Goal: Task Accomplishment & Management: Manage account settings

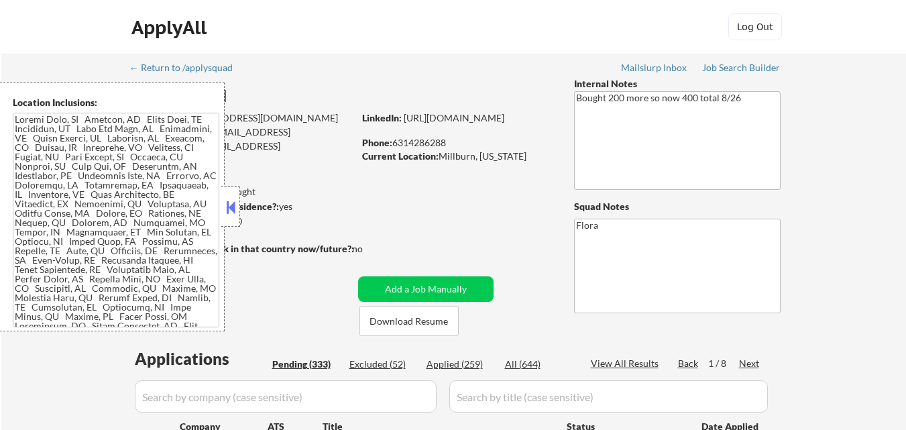
select select ""pending""
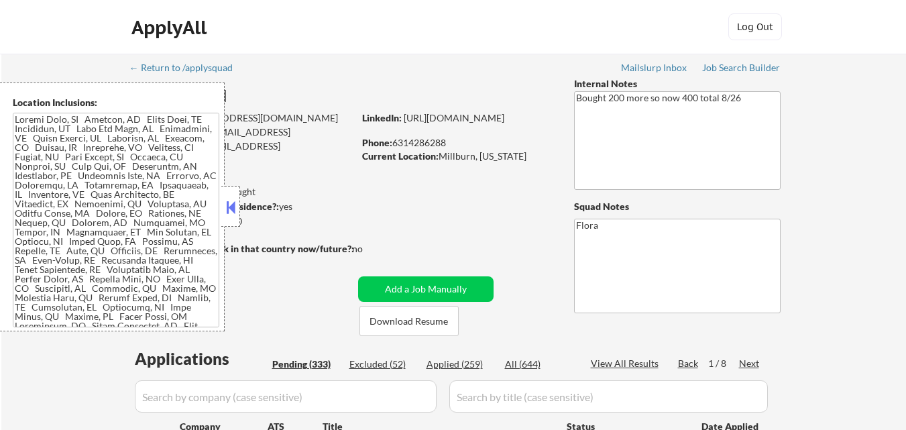
select select ""pending""
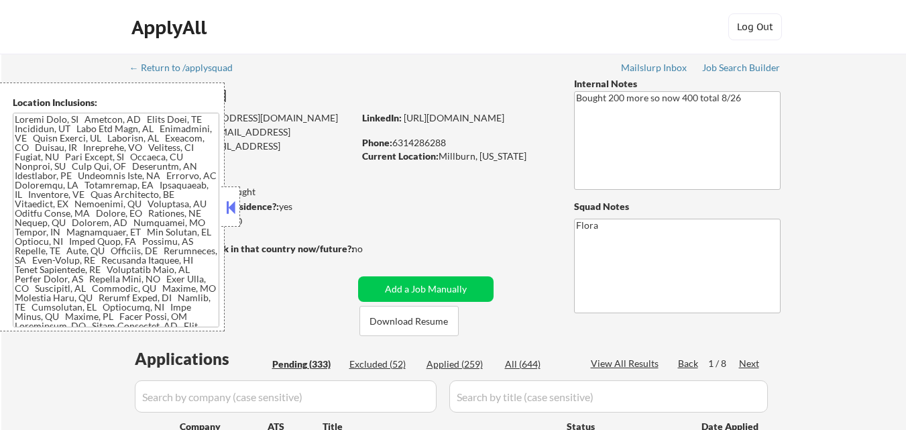
select select ""pending""
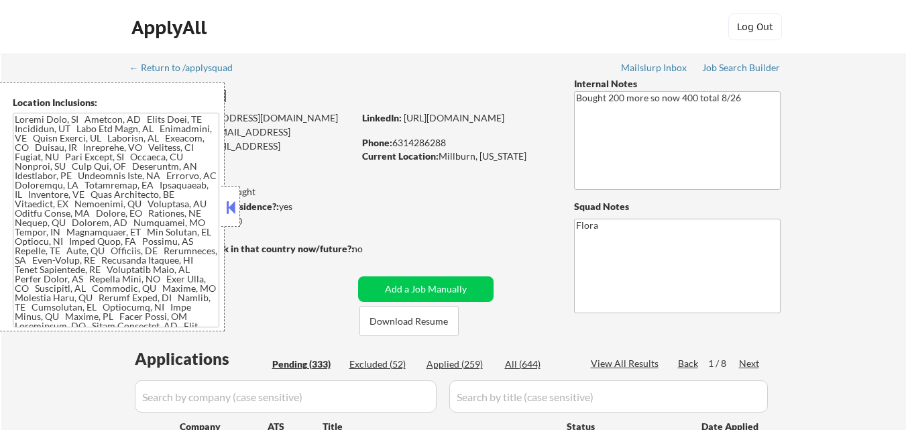
select select ""pending""
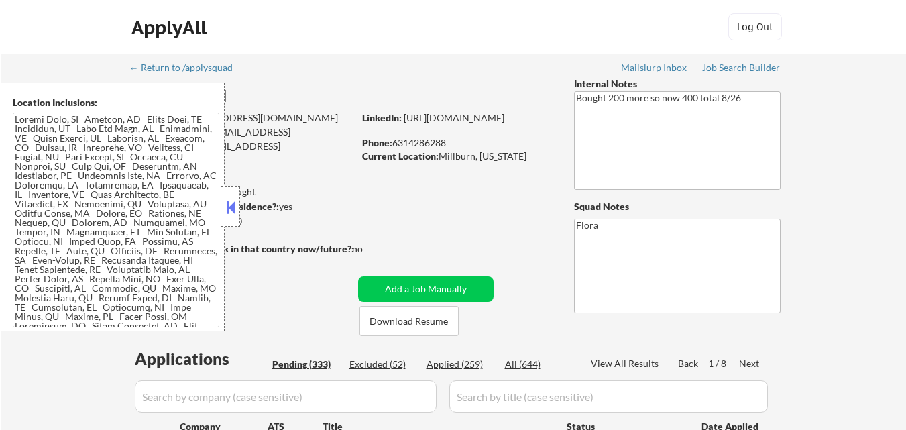
select select ""pending""
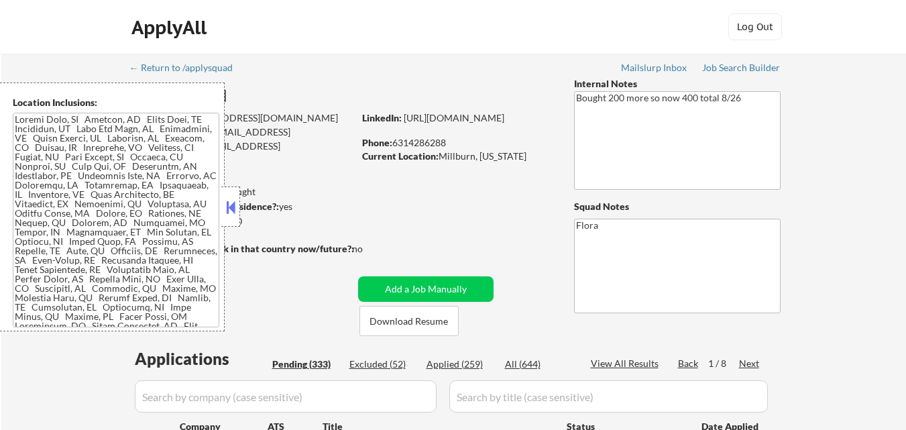
select select ""pending""
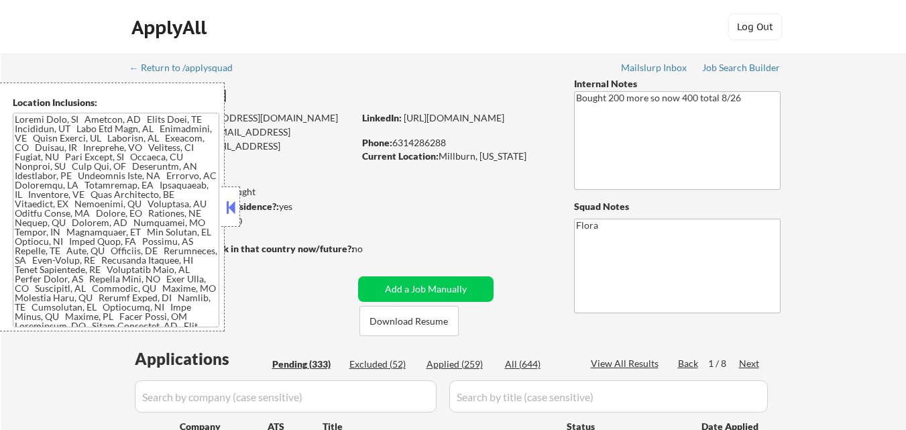
select select ""pending""
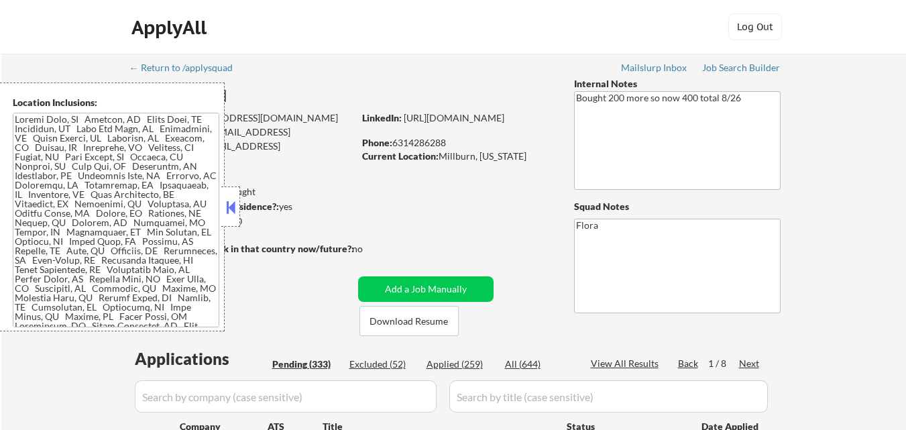
select select ""pending""
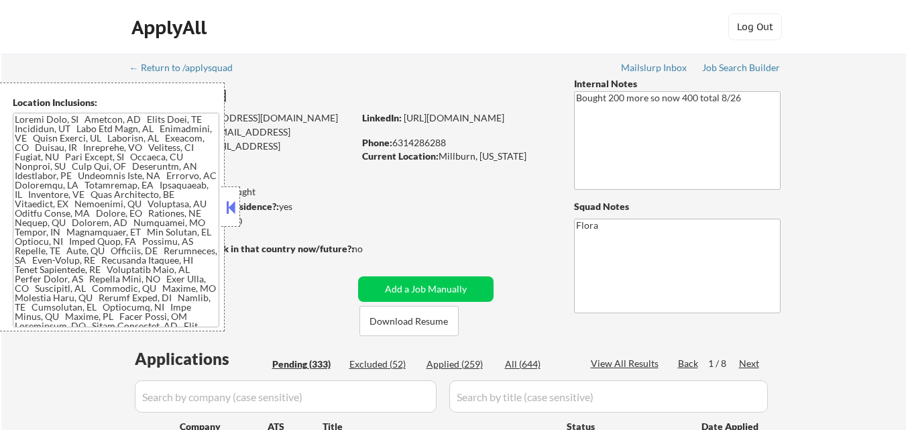
select select ""pending""
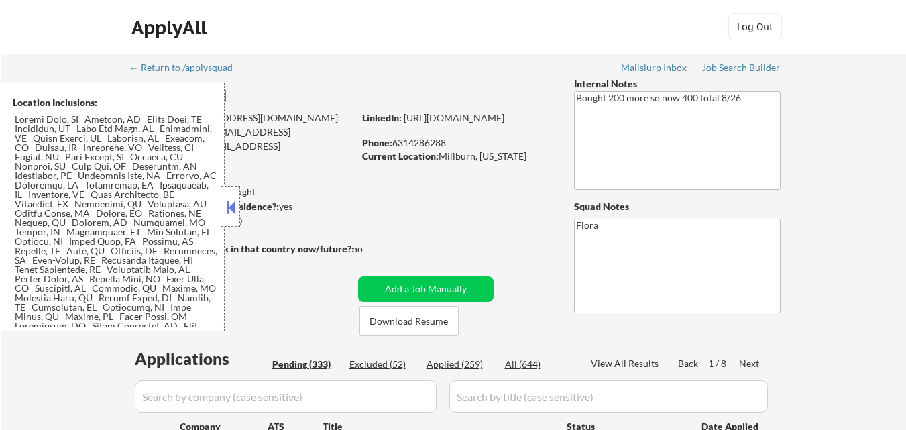
select select ""pending""
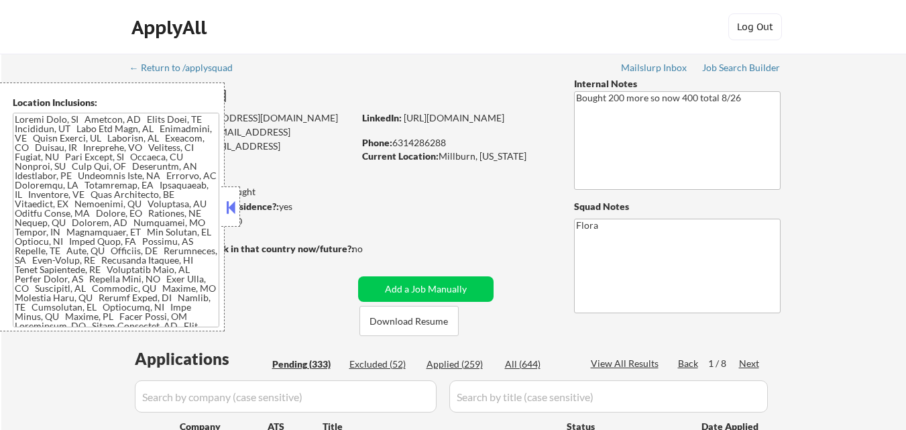
select select ""pending""
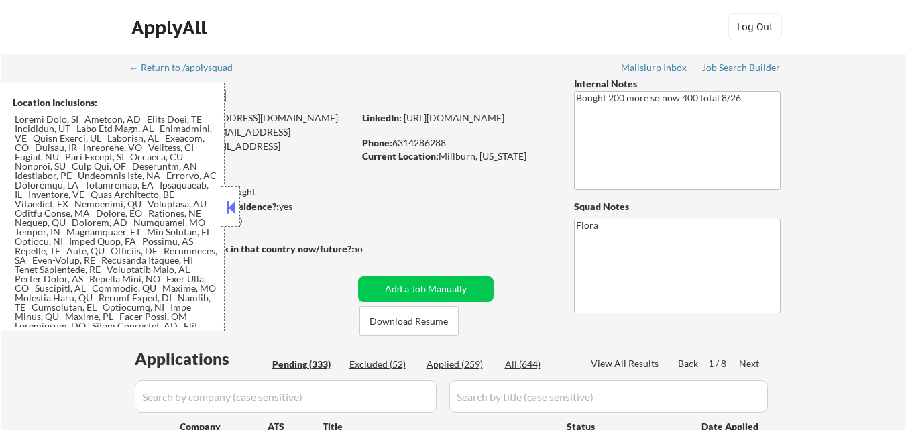
select select ""pending""
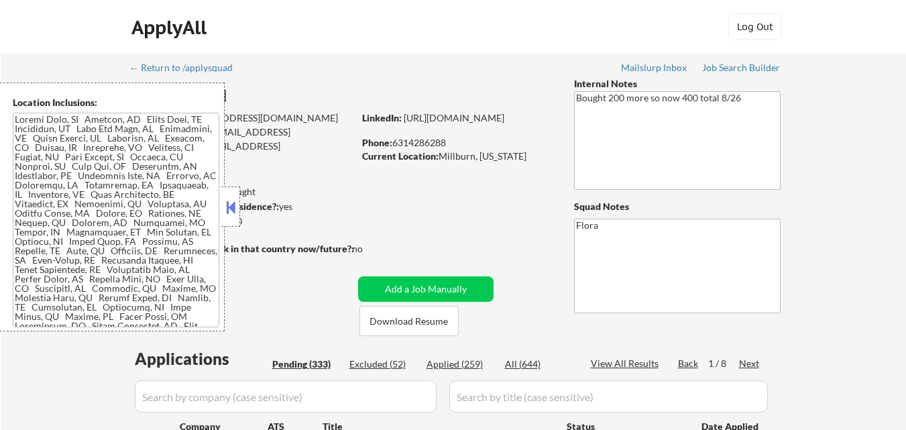
select select ""pending""
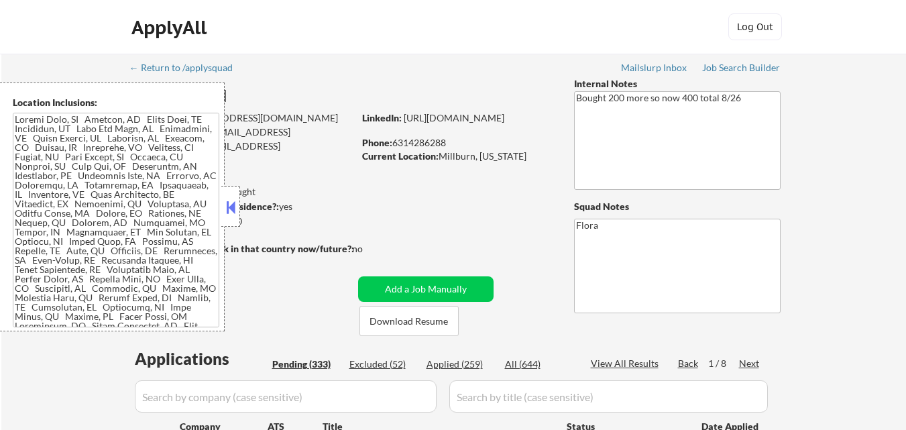
select select ""pending""
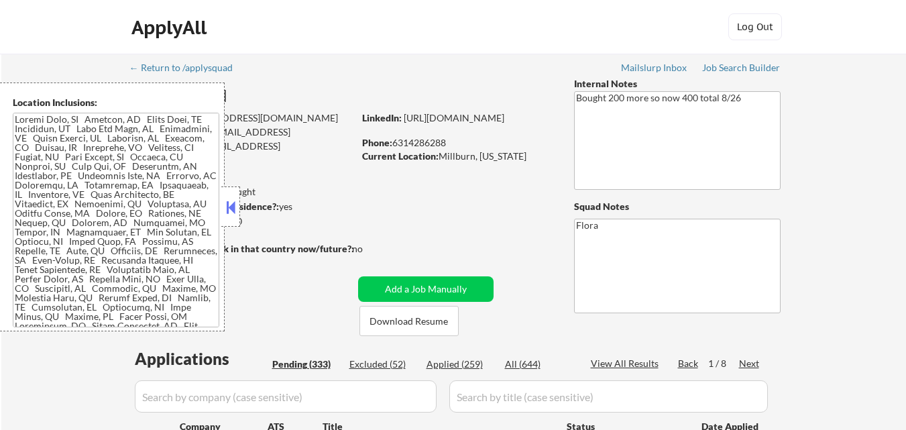
select select ""pending""
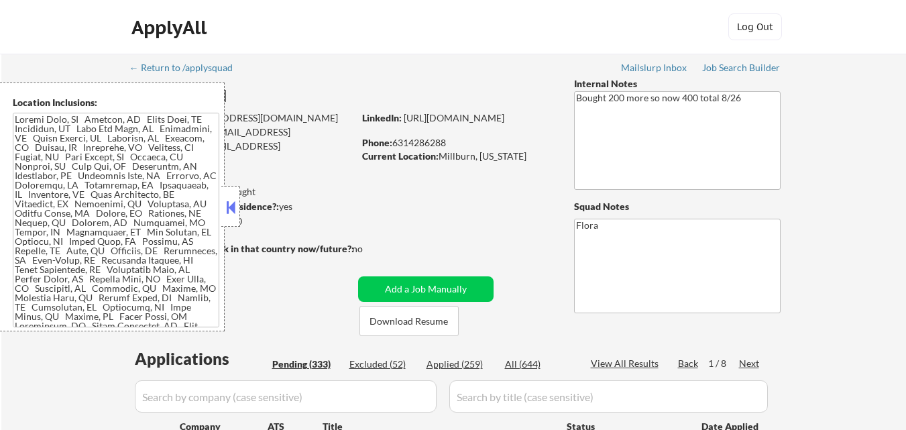
select select ""pending""
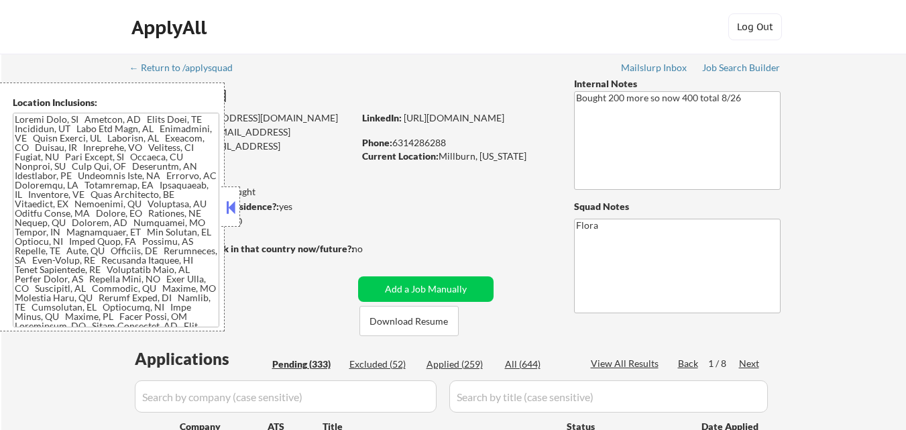
select select ""pending""
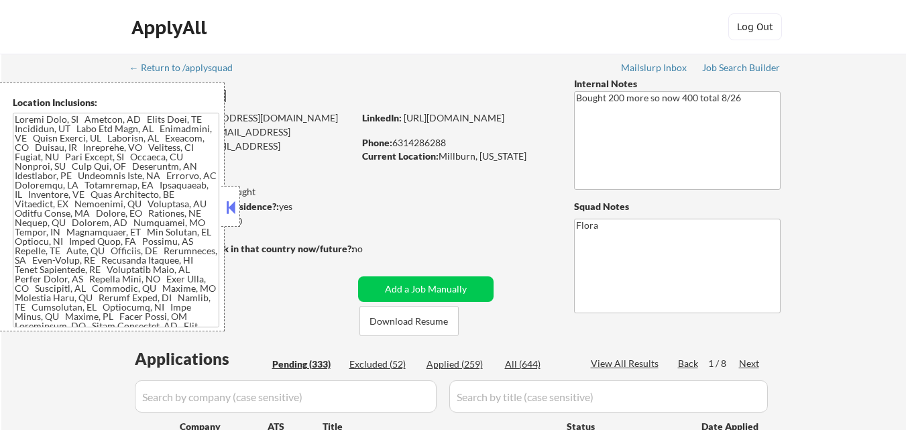
select select ""pending""
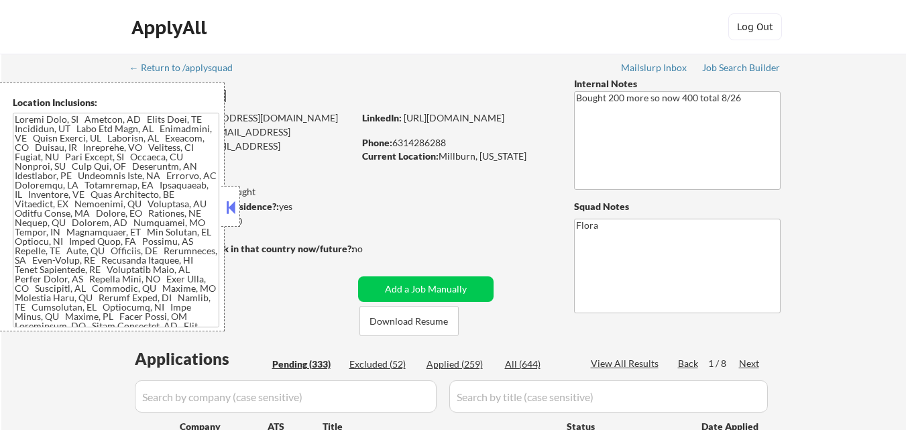
select select ""pending""
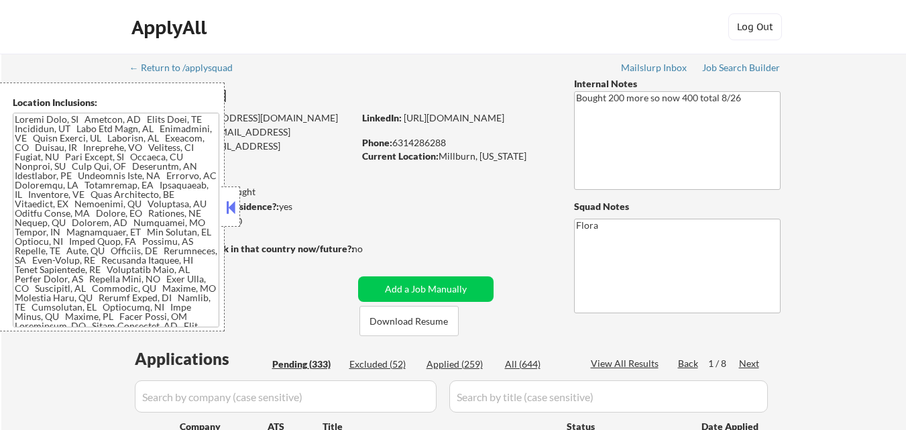
select select ""pending""
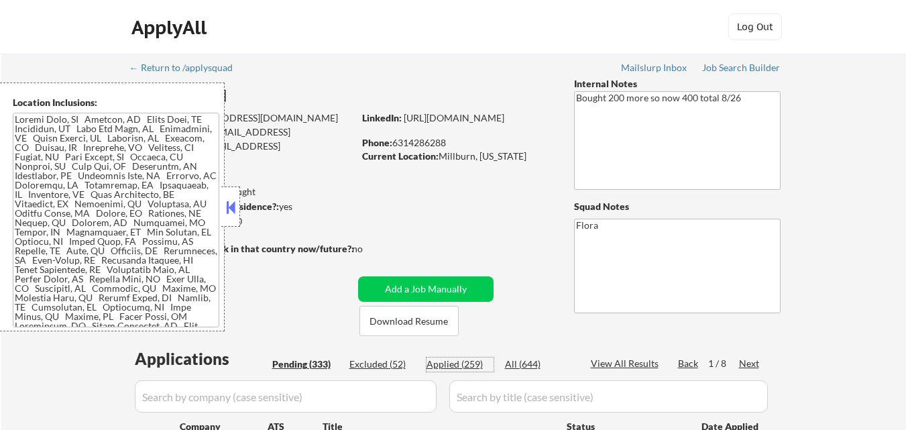
click at [467, 365] on div "Applied (259)" at bounding box center [460, 363] width 67 height 13
select select ""applied""
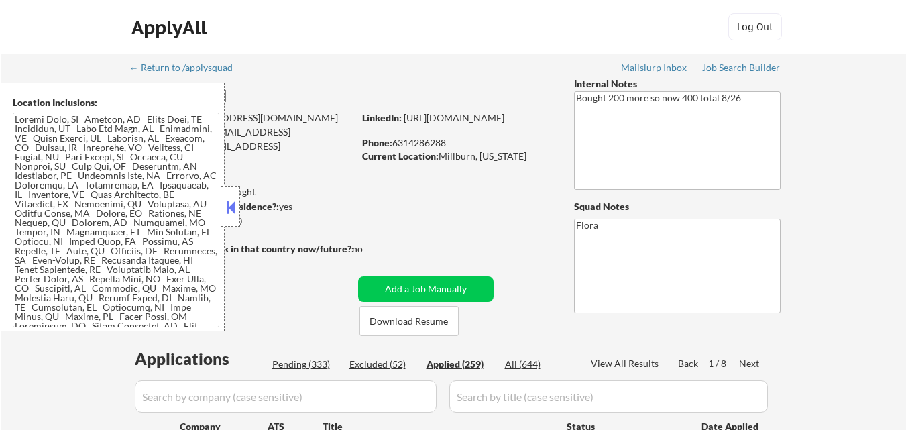
select select ""applied""
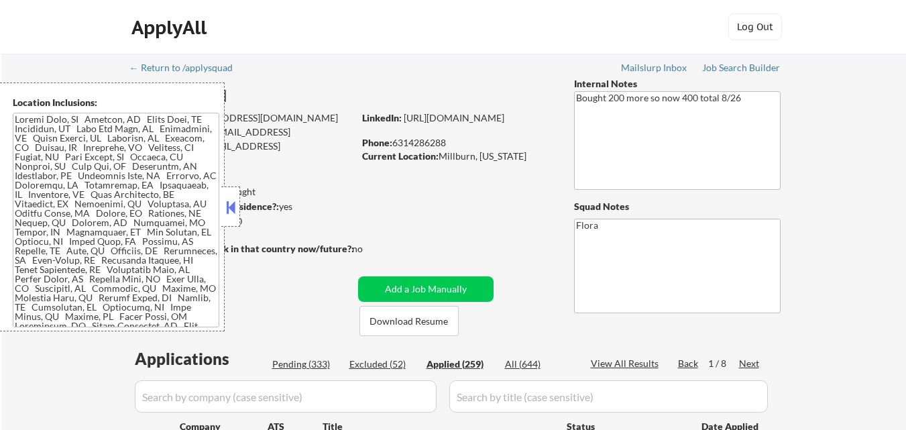
select select ""applied""
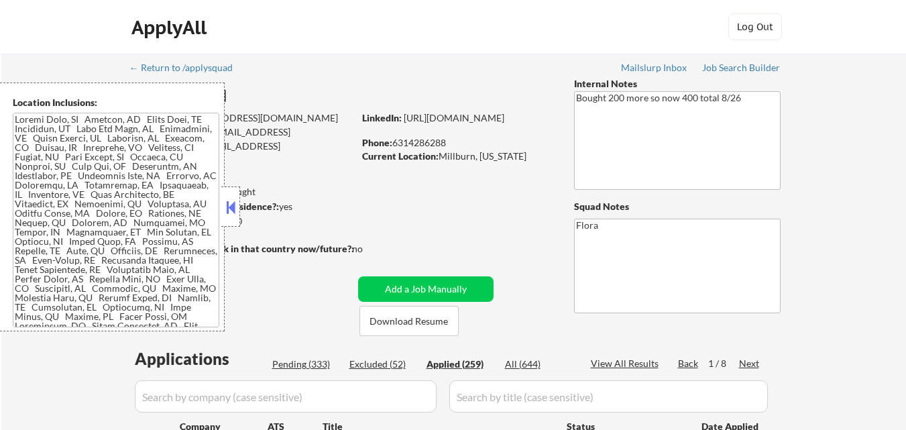
select select ""applied""
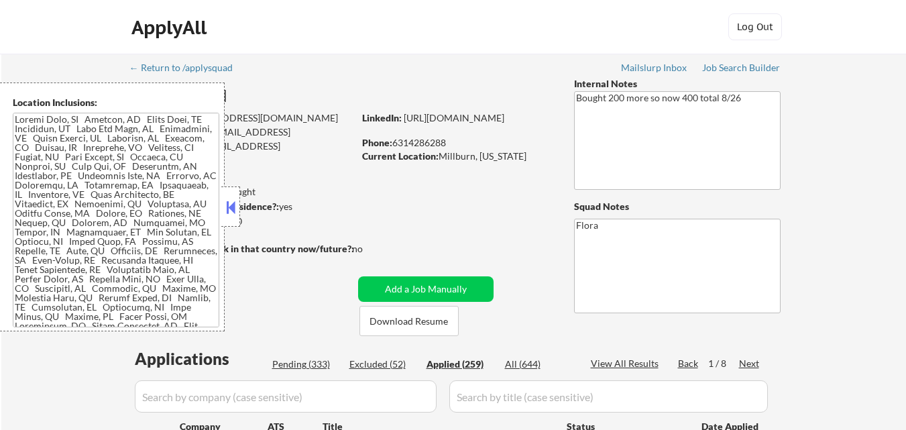
select select ""applied""
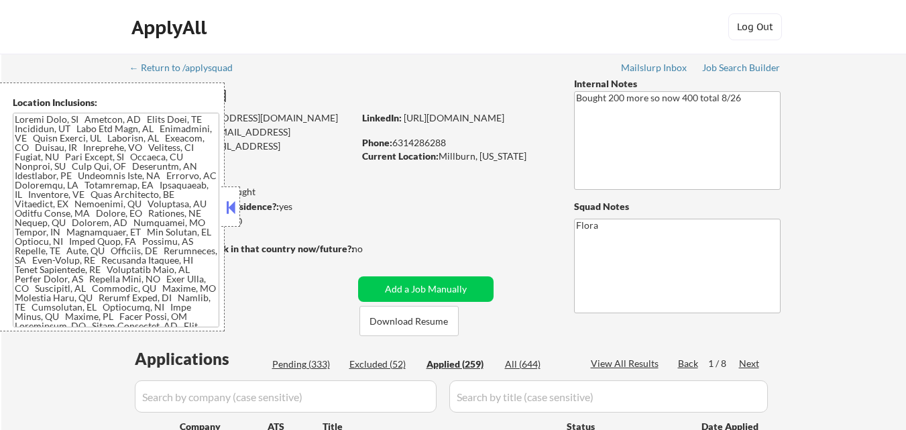
select select ""applied""
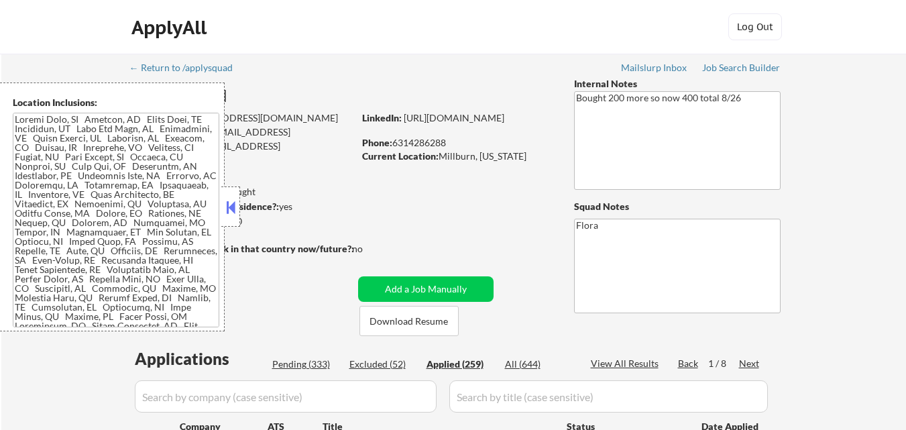
select select ""applied""
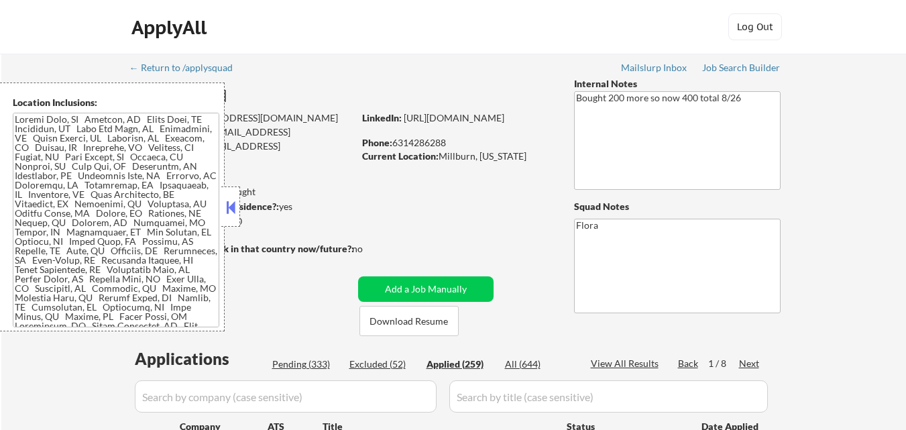
select select ""applied""
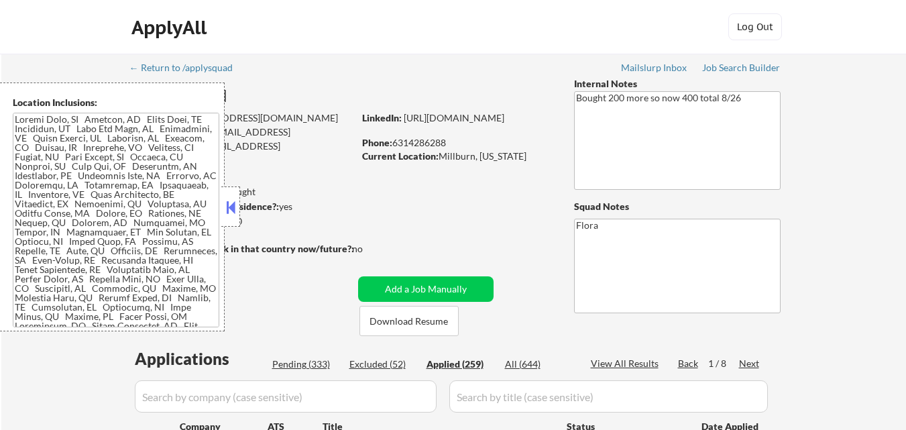
select select ""applied""
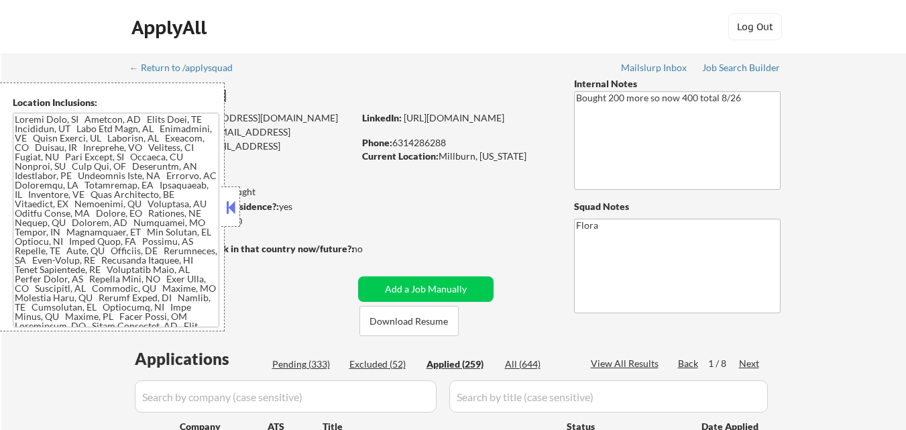
select select ""applied""
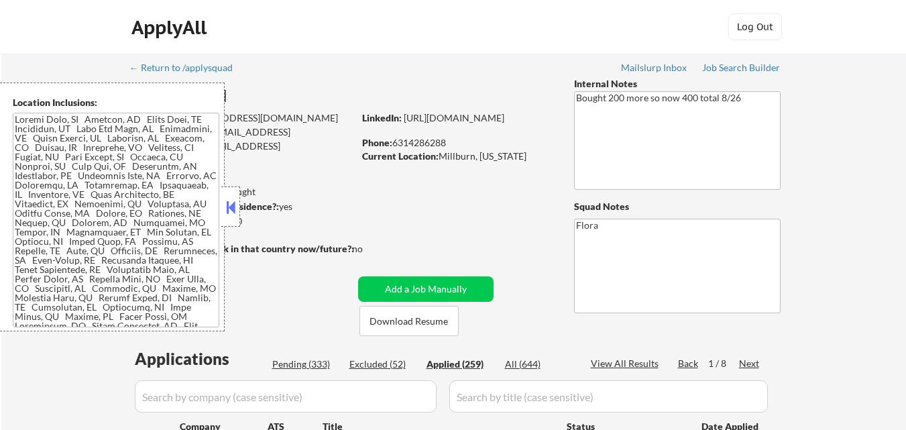
select select ""applied""
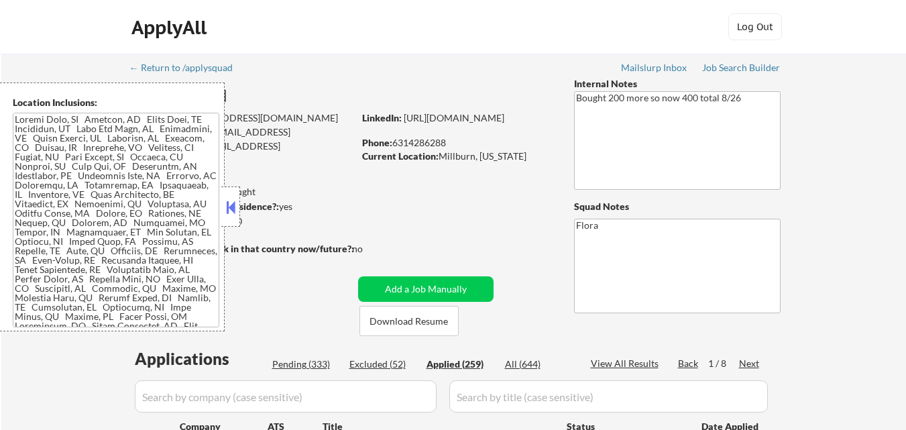
select select ""applied""
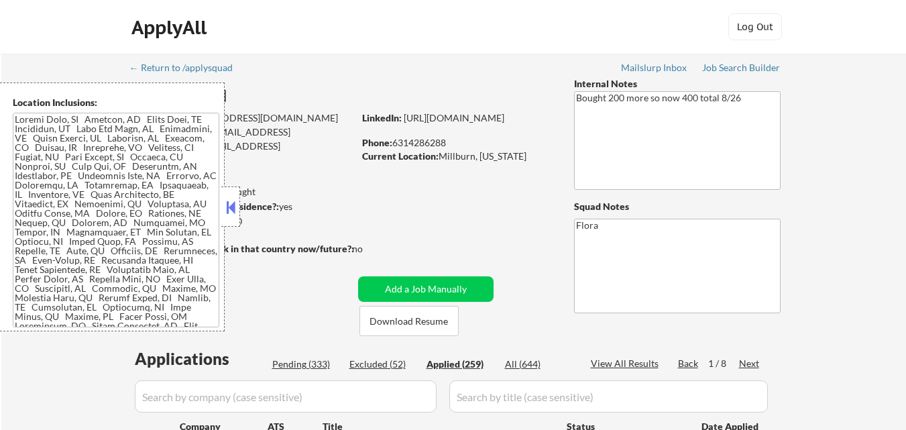
select select ""applied""
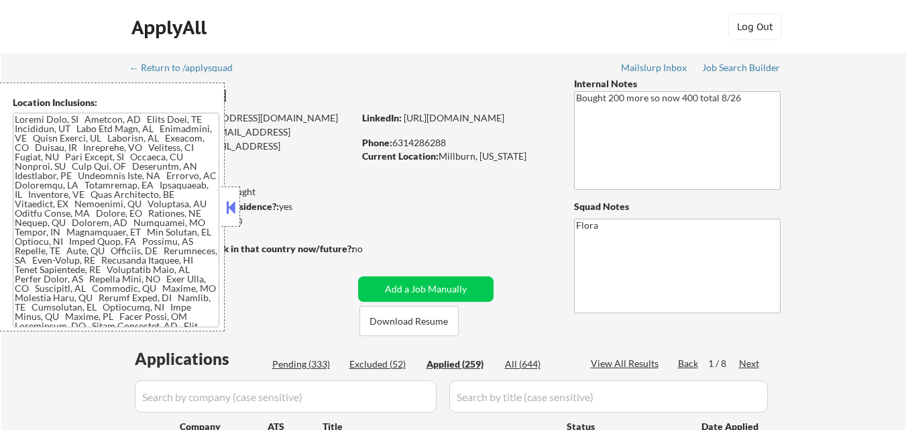
select select ""applied""
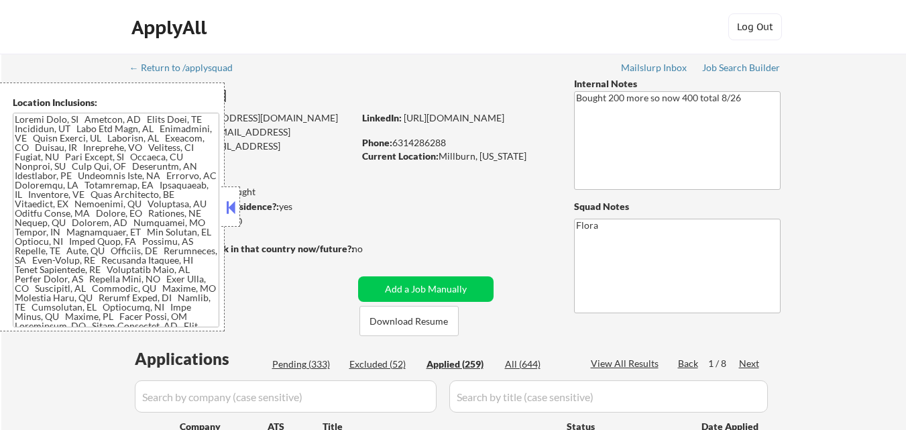
select select ""applied""
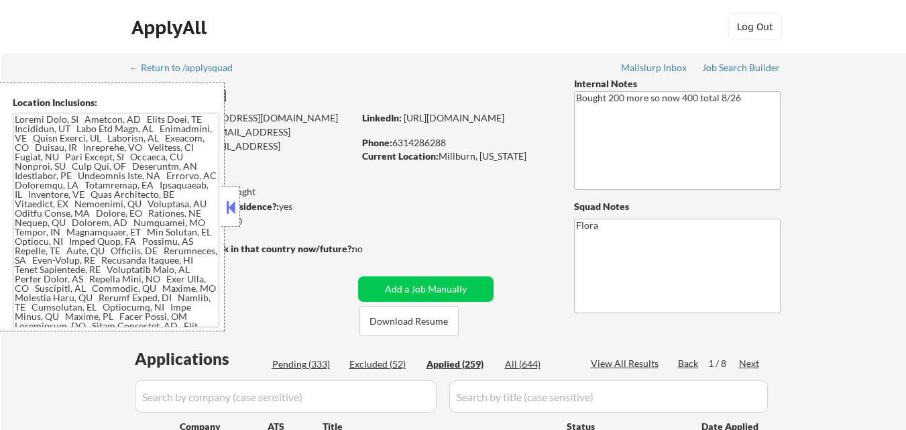
select select ""applied""
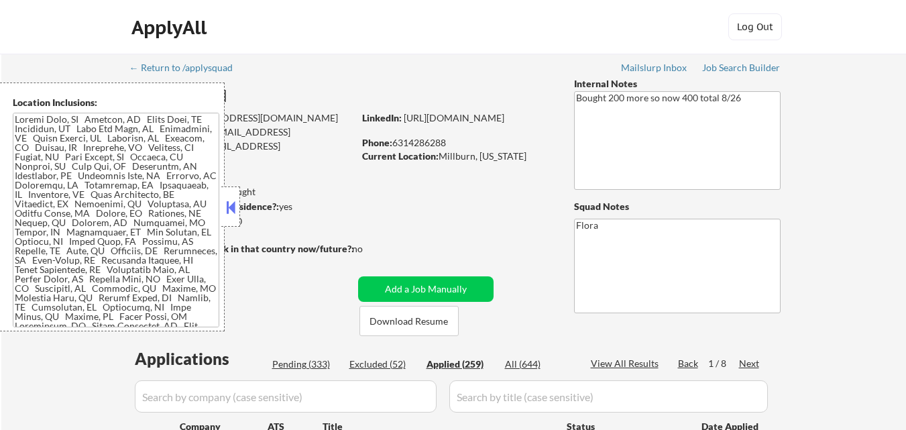
select select ""applied""
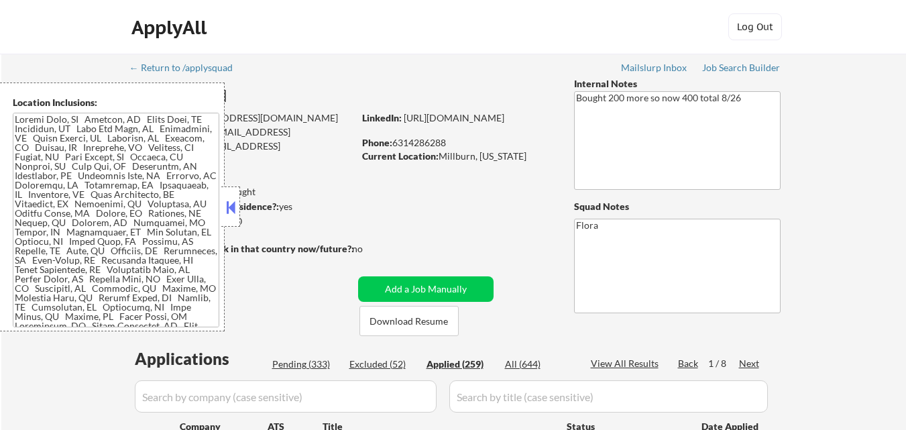
select select ""applied""
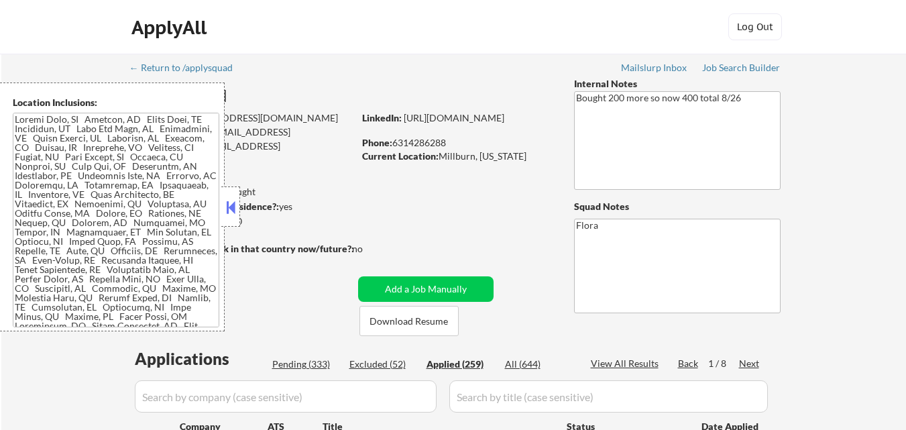
select select ""applied""
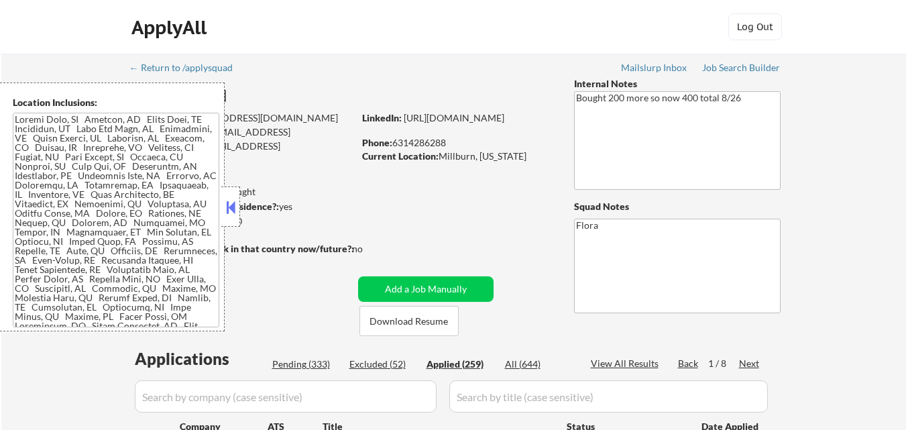
select select ""applied""
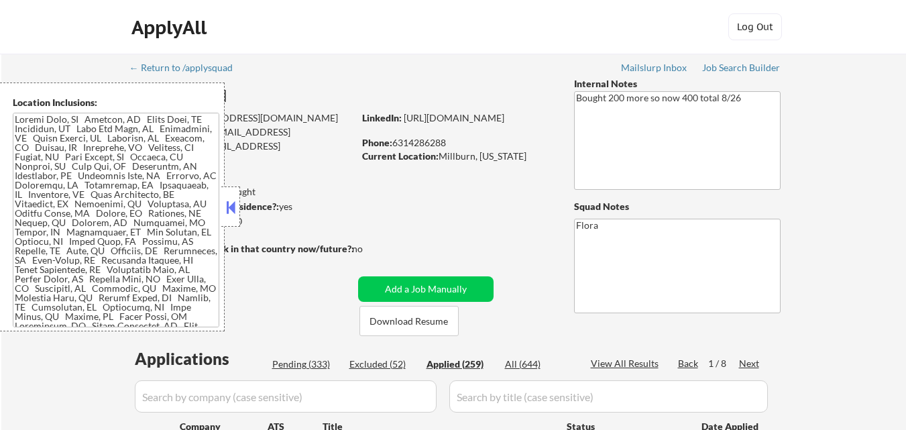
select select ""applied""
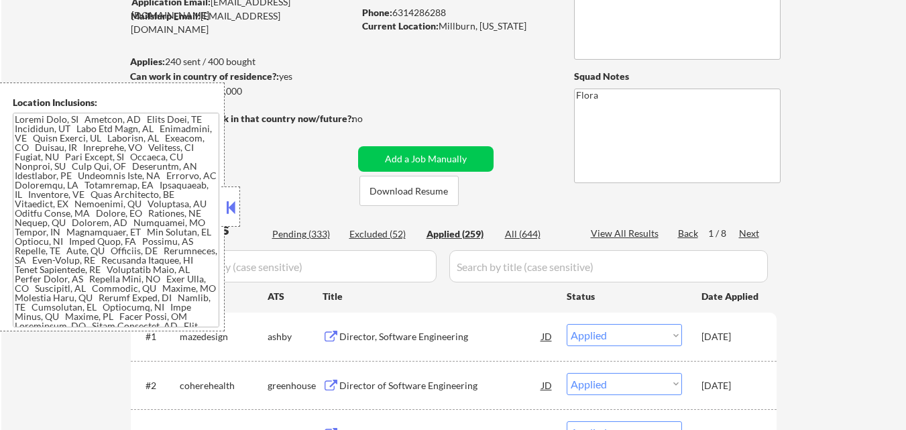
scroll to position [201, 0]
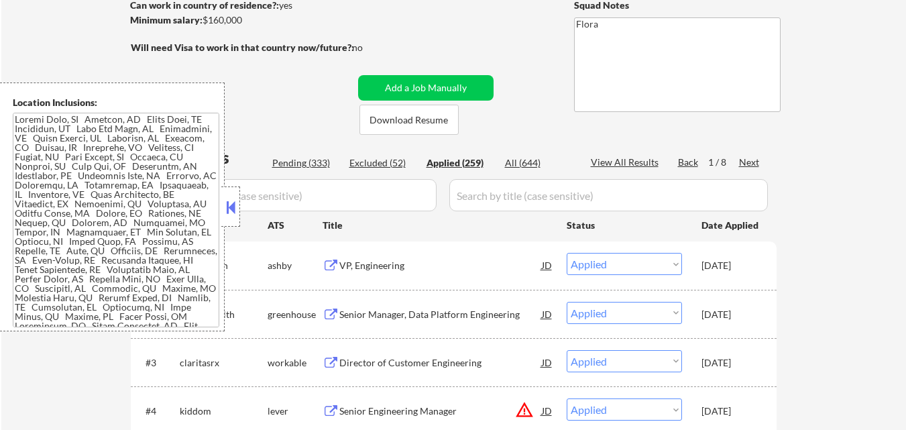
click at [236, 206] on button at bounding box center [230, 207] width 15 height 20
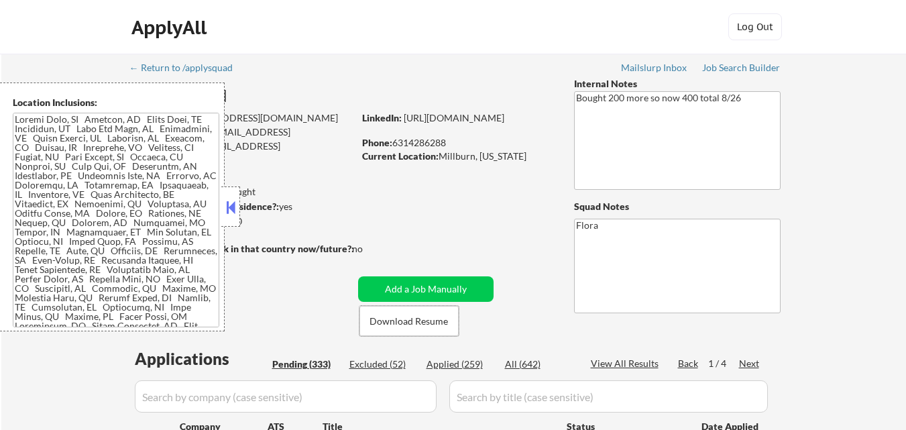
select select ""pending""
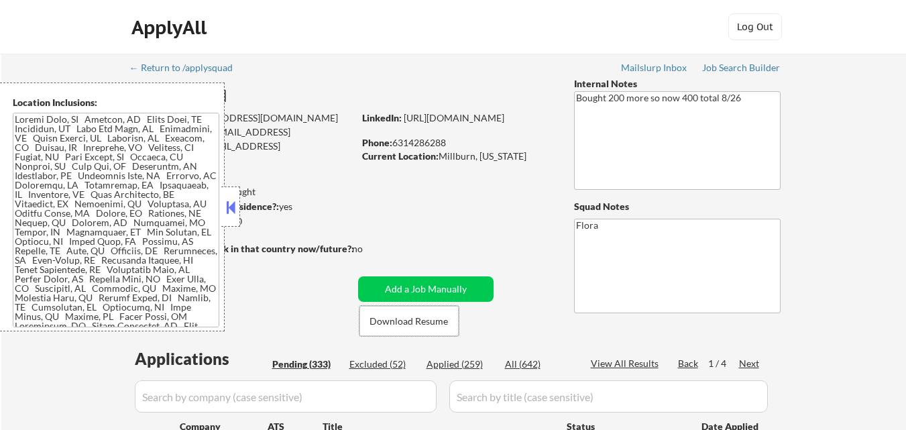
select select ""pending""
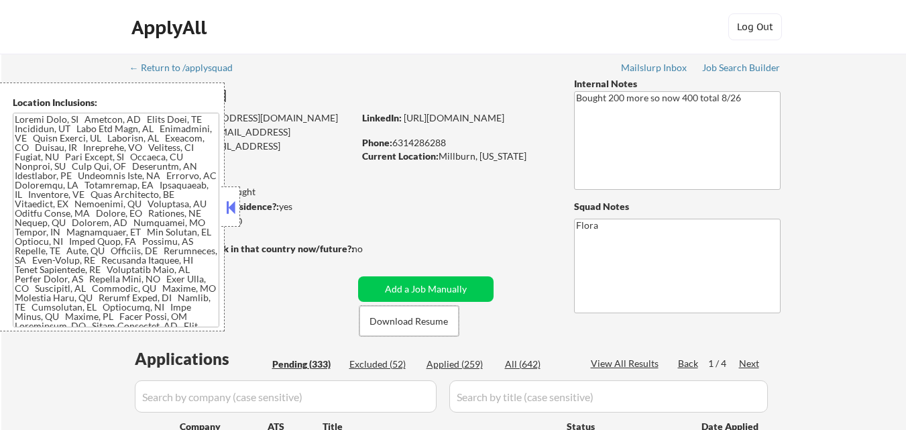
select select ""pending""
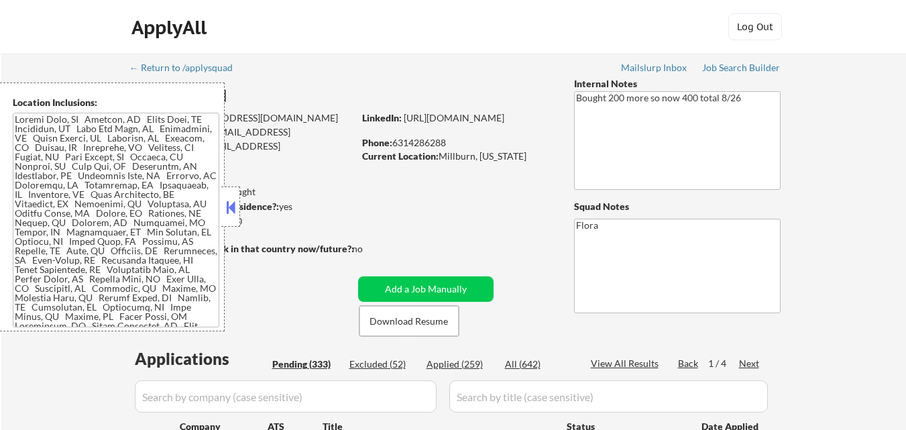
select select ""pending""
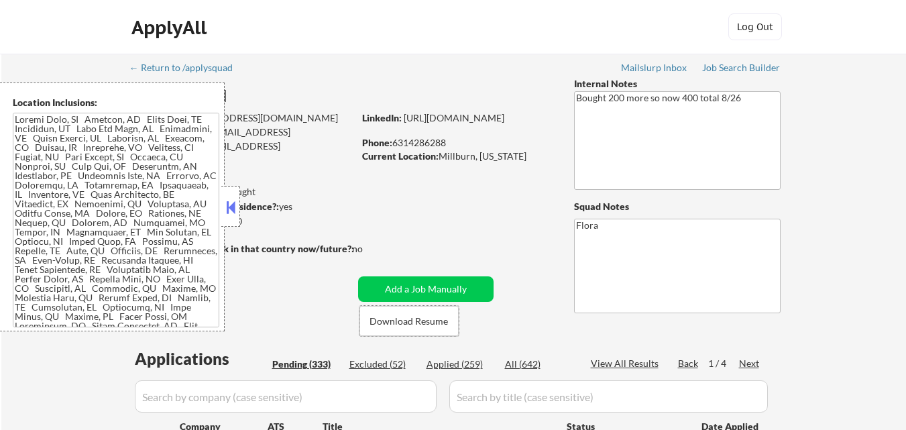
select select ""pending""
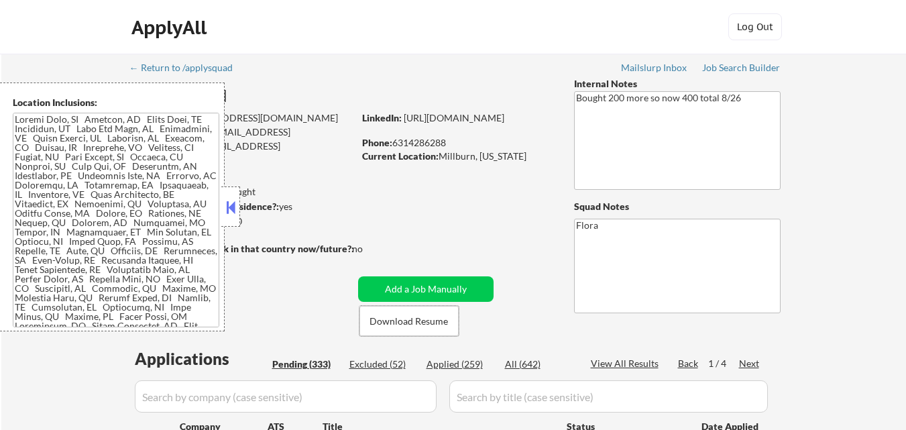
select select ""pending""
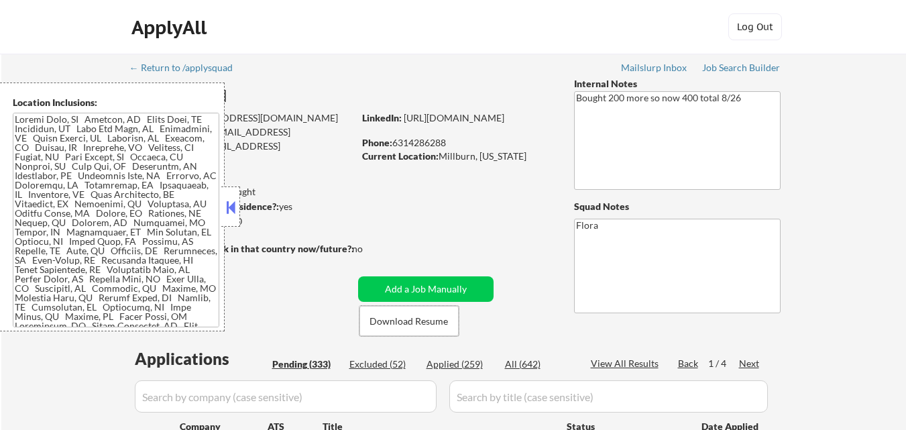
select select ""pending""
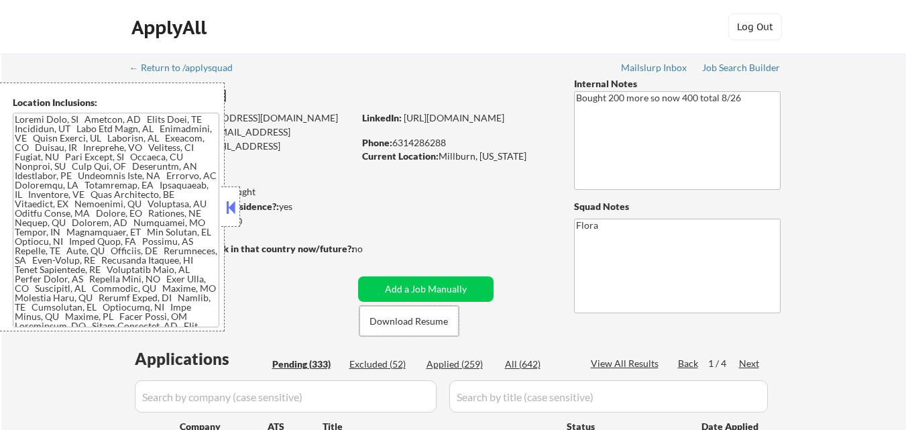
select select ""pending""
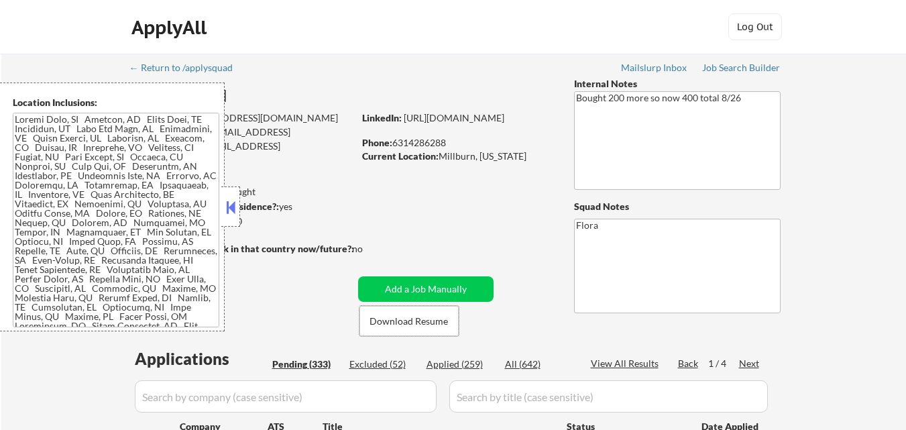
select select ""pending""
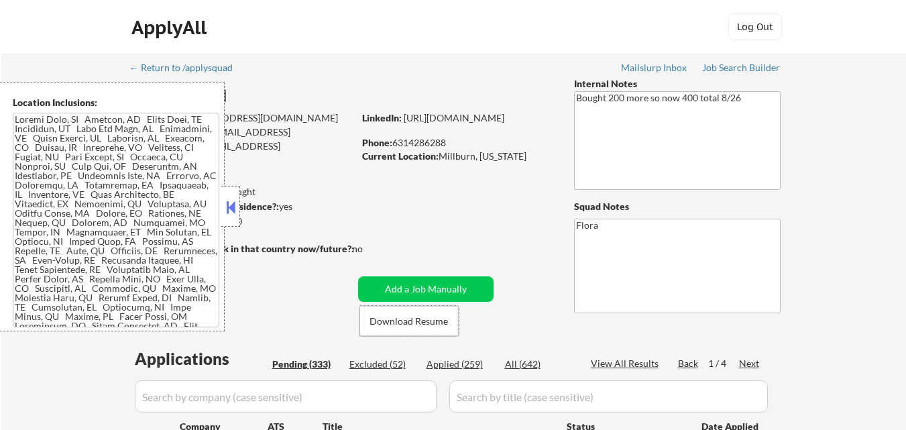
select select ""pending""
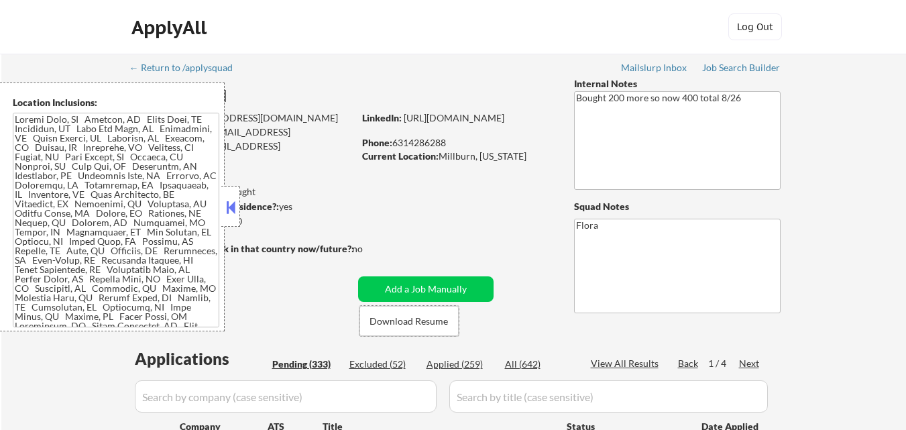
select select ""pending""
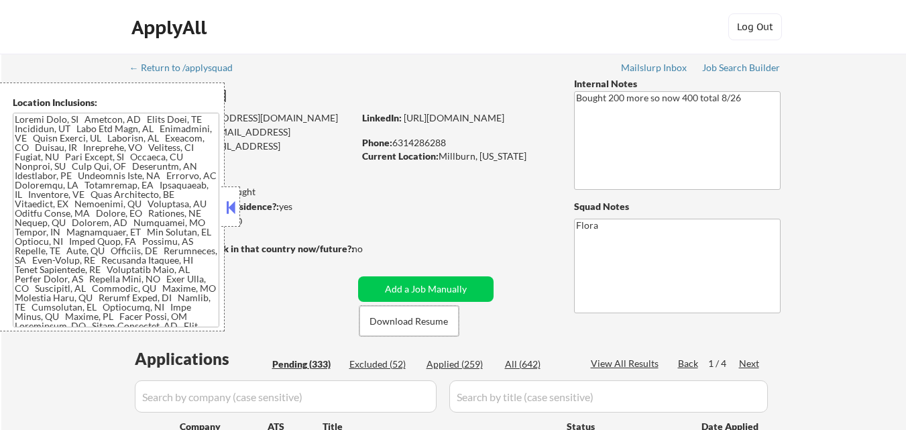
select select ""pending""
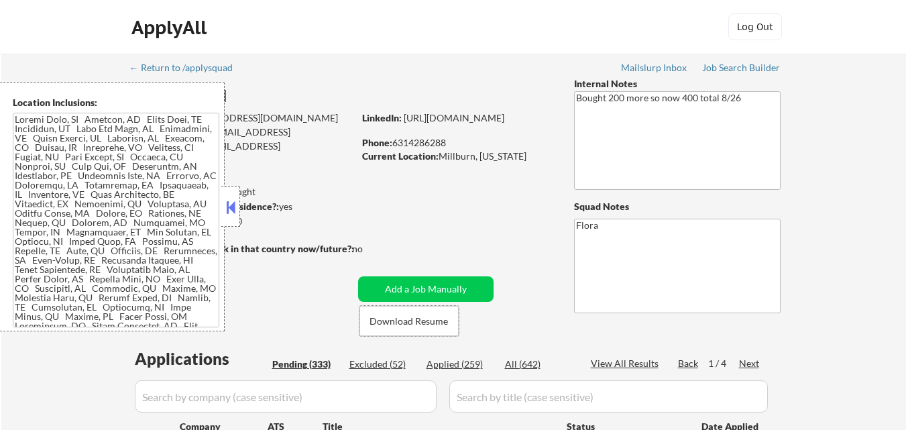
select select ""pending""
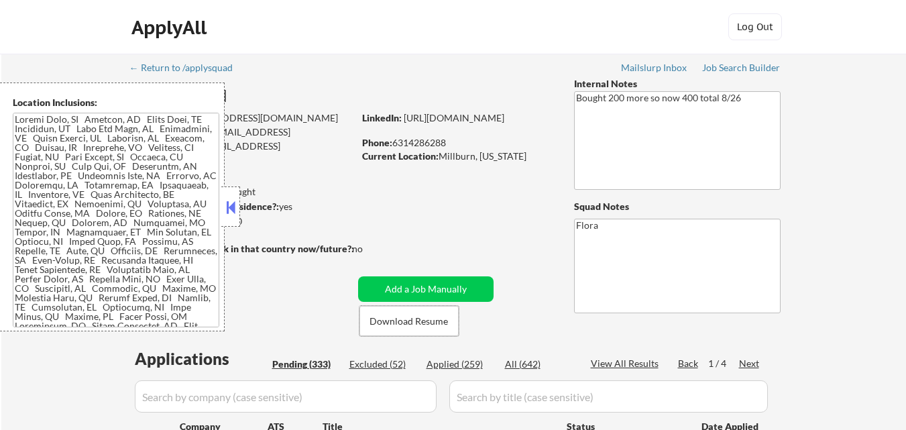
select select ""pending""
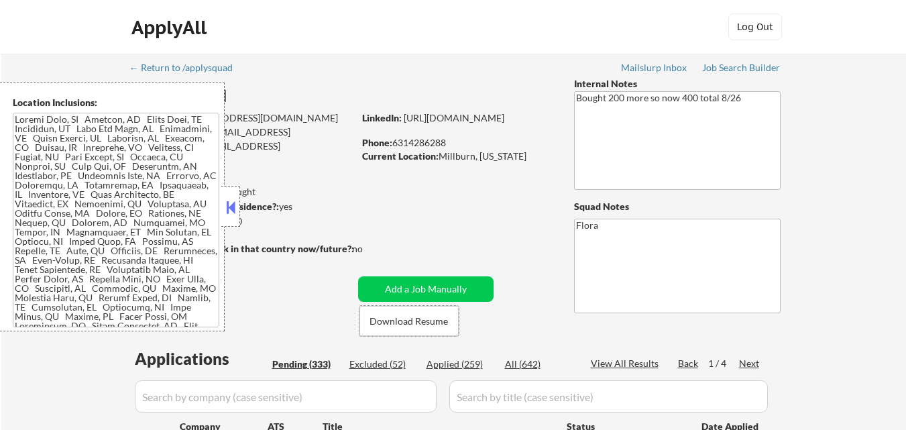
select select ""pending""
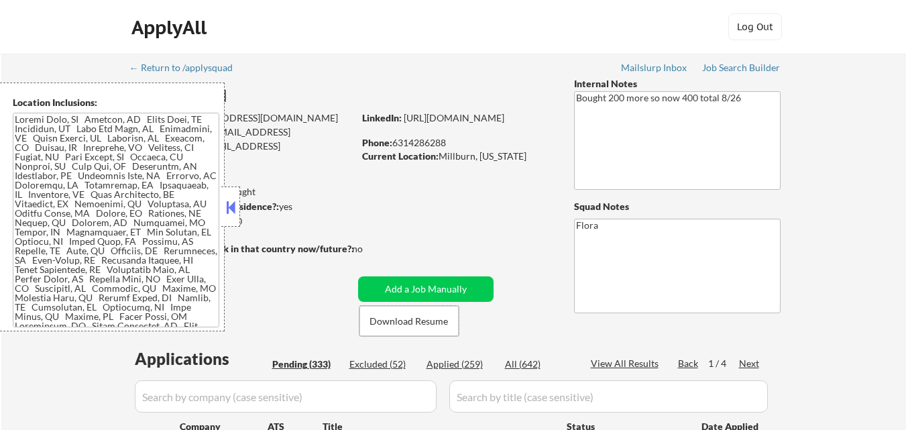
select select ""pending""
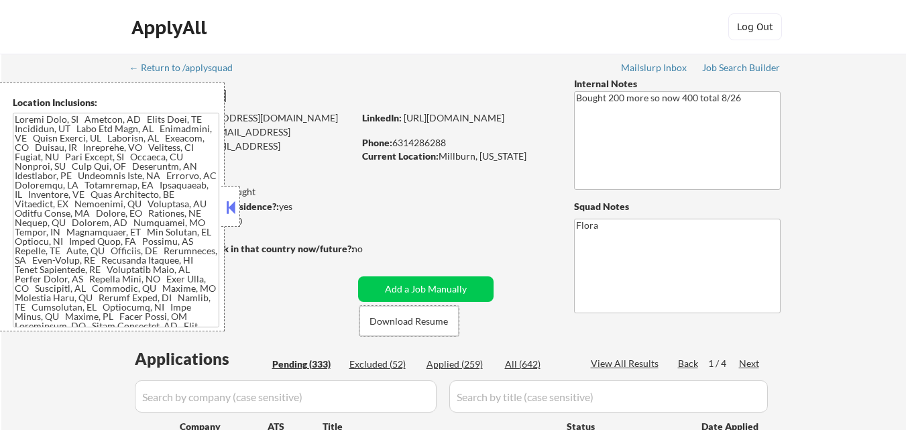
select select ""pending""
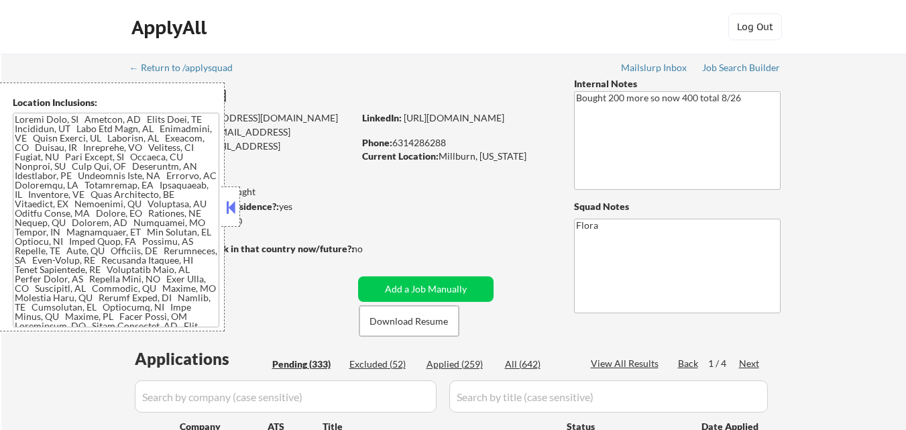
select select ""pending""
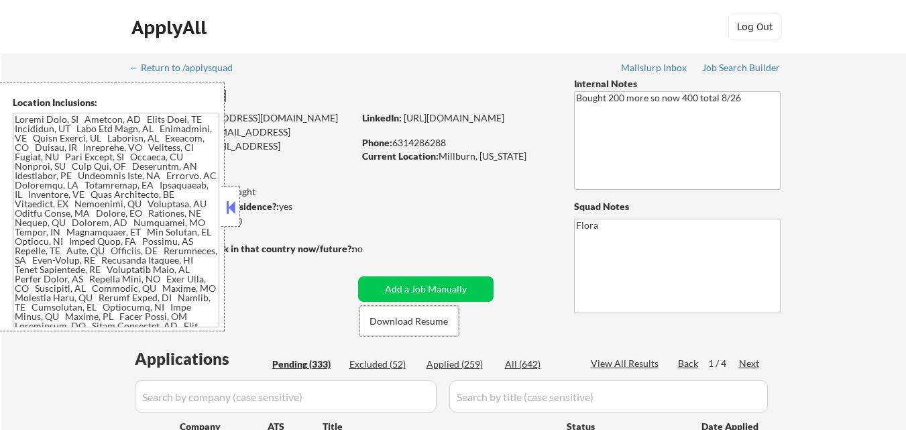
select select ""pending""
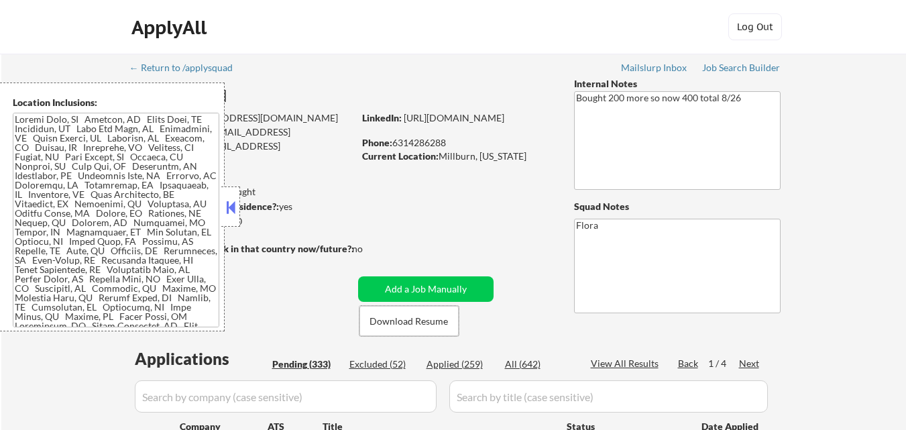
select select ""pending""
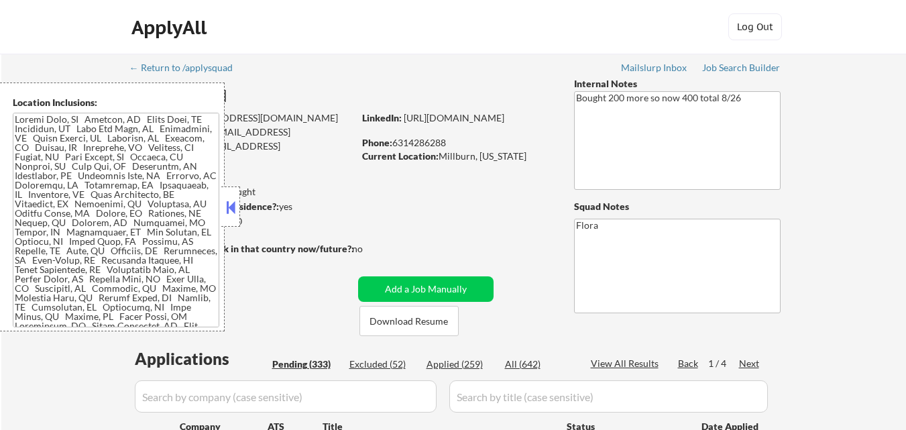
click at [233, 216] on button at bounding box center [230, 207] width 15 height 20
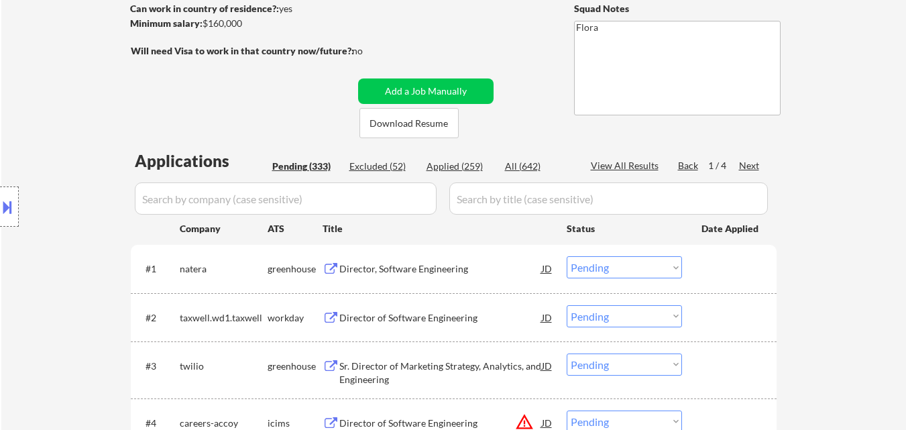
scroll to position [201, 0]
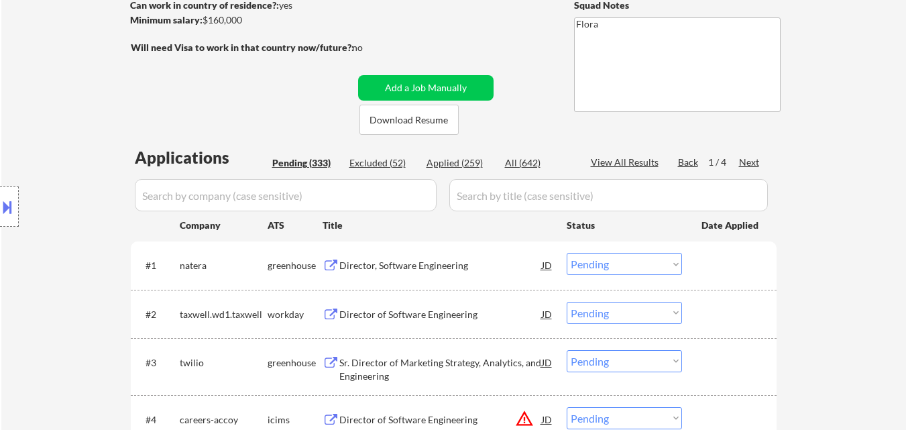
click at [446, 262] on div "Director, Software Engineering" at bounding box center [440, 265] width 203 height 13
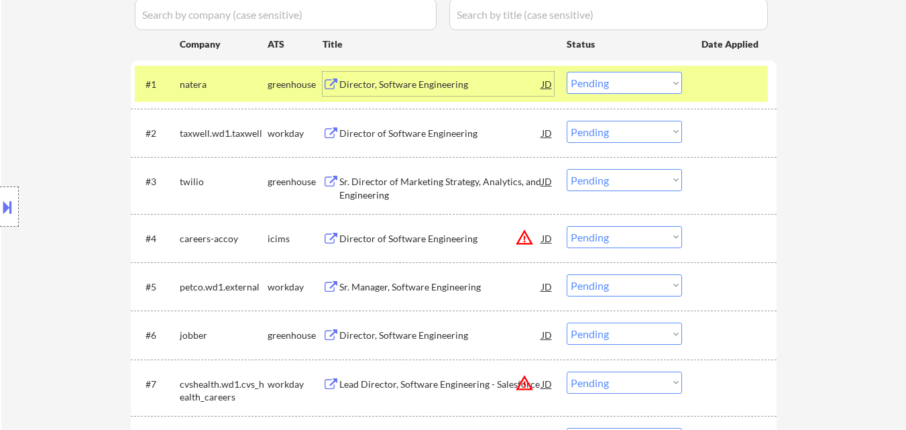
scroll to position [402, 0]
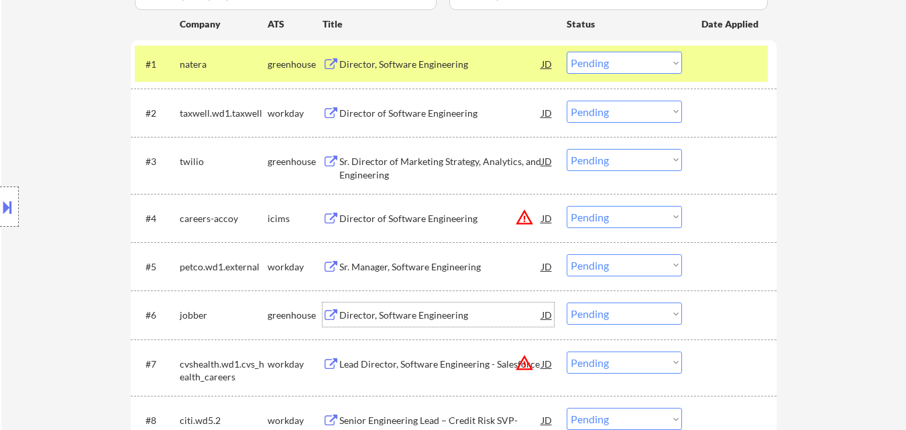
drag, startPoint x: 427, startPoint y: 308, endPoint x: 500, endPoint y: 306, distance: 73.1
click at [429, 308] on div "Director, Software Engineering" at bounding box center [440, 314] width 203 height 24
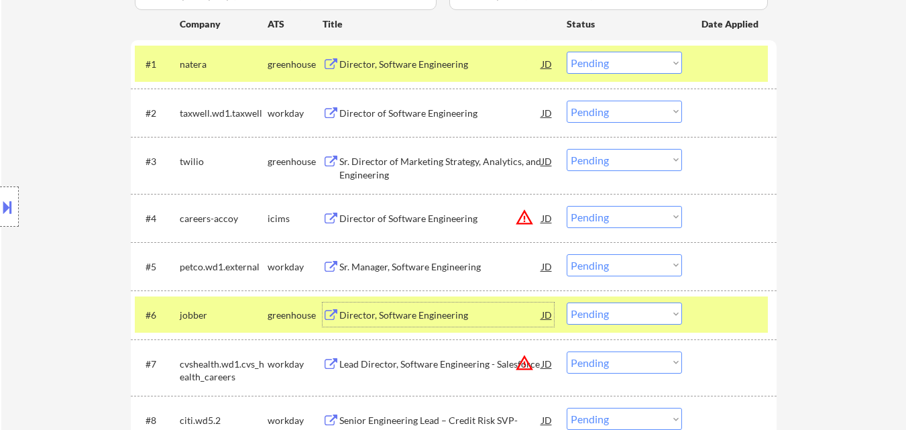
click at [666, 60] on select "Choose an option... Pending Applied Excluded (Questions) Excluded (Expired) Exc…" at bounding box center [624, 63] width 115 height 22
click at [567, 52] on select "Choose an option... Pending Applied Excluded (Questions) Excluded (Expired) Exc…" at bounding box center [624, 63] width 115 height 22
select select ""pending""
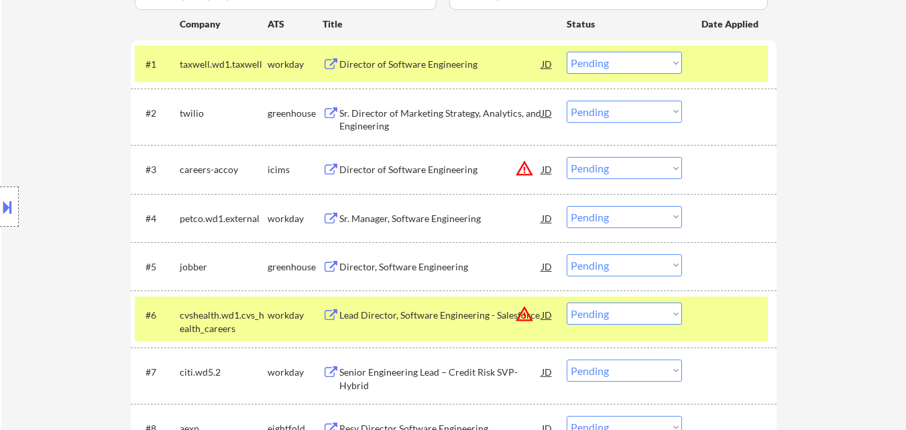
click at [742, 313] on div at bounding box center [730, 314] width 59 height 24
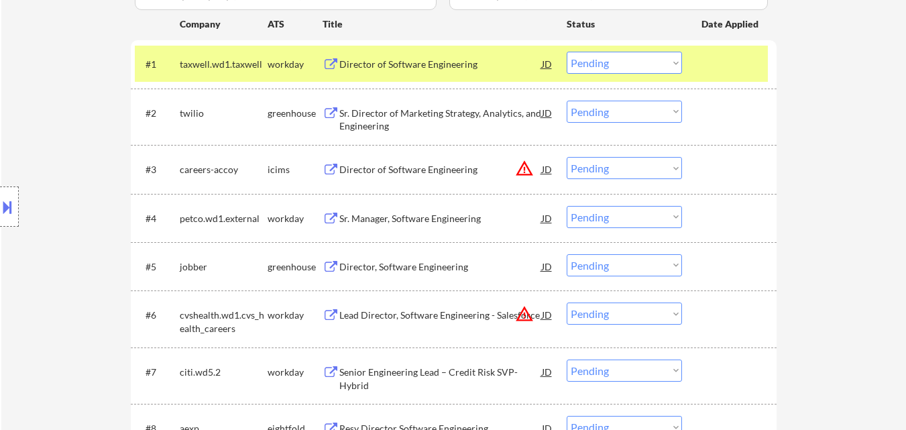
click at [720, 70] on div at bounding box center [730, 64] width 59 height 24
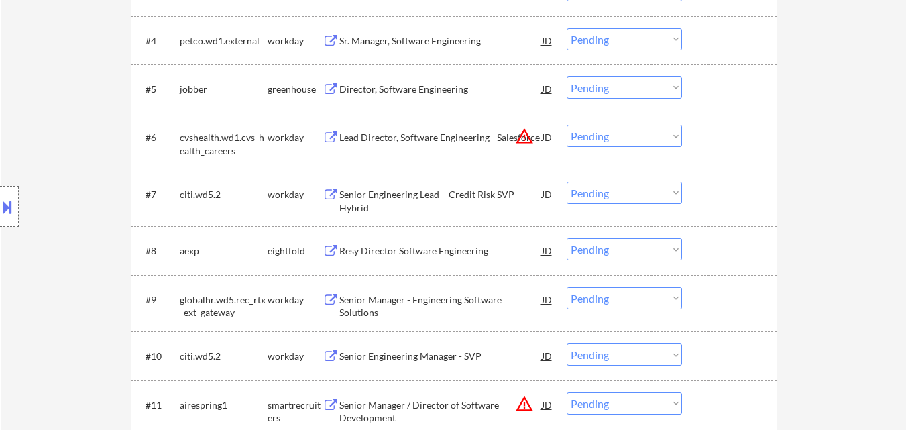
scroll to position [604, 0]
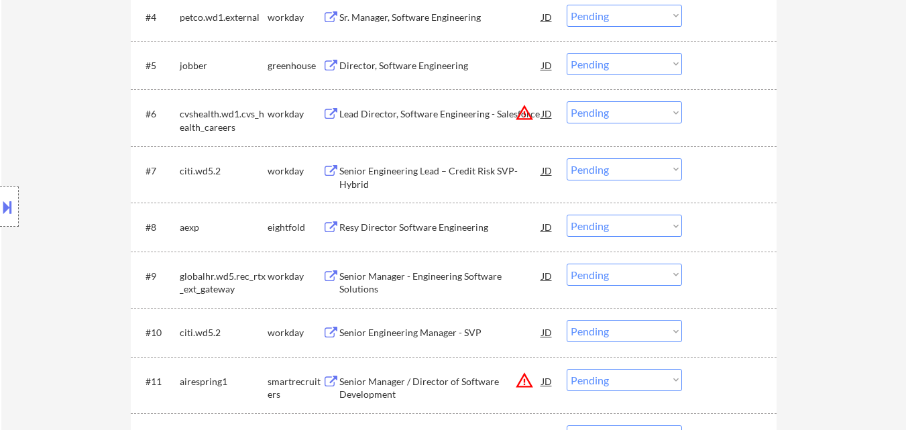
click at [402, 382] on div "Senior Manager / Director of Software Development" at bounding box center [440, 388] width 203 height 26
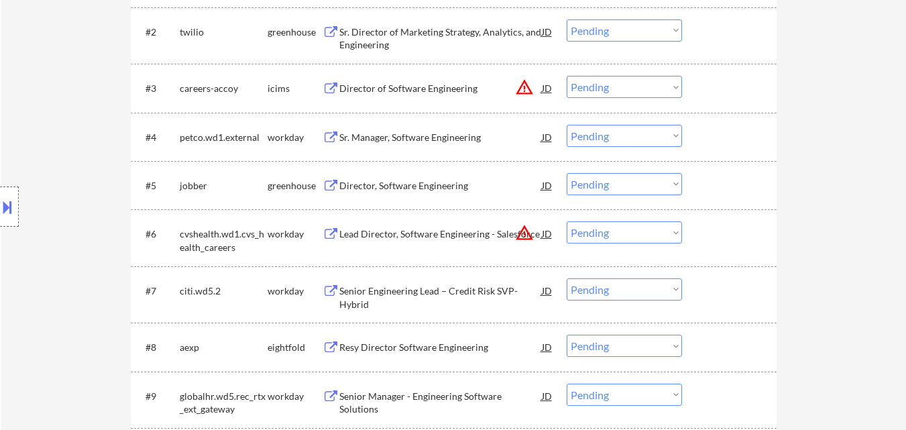
scroll to position [469, 0]
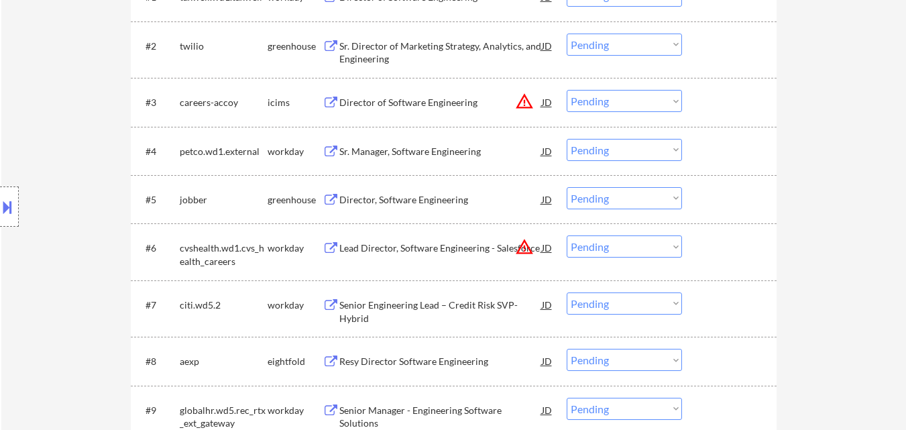
click at [596, 190] on select "Choose an option... Pending Applied Excluded (Questions) Excluded (Expired) Exc…" at bounding box center [624, 198] width 115 height 22
click at [567, 187] on select "Choose an option... Pending Applied Excluded (Questions) Excluded (Expired) Exc…" at bounding box center [624, 198] width 115 height 22
select select ""pending""
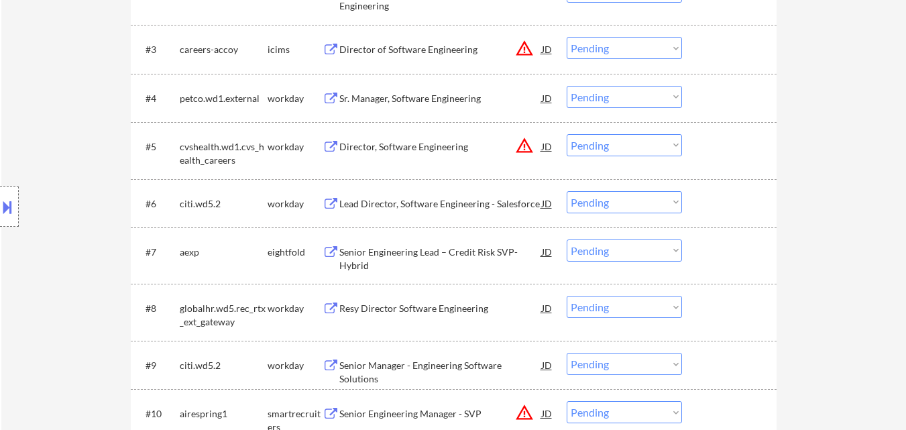
scroll to position [671, 0]
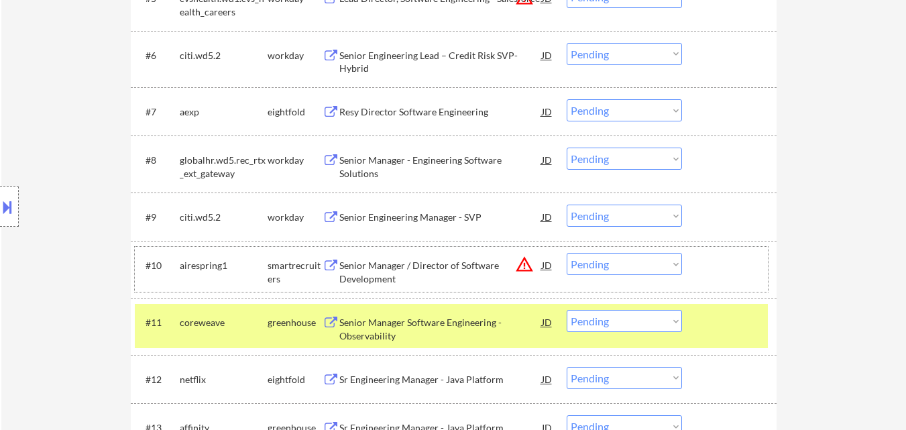
click at [719, 265] on div at bounding box center [730, 265] width 59 height 24
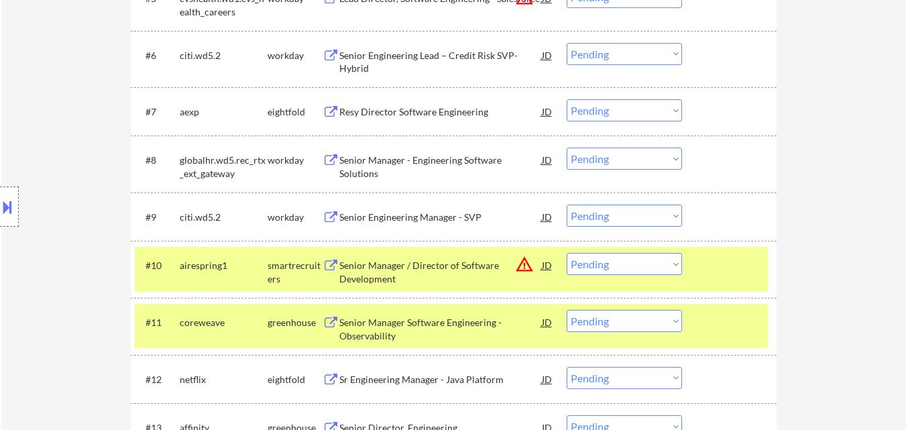
click at [708, 308] on div "#11 coreweave greenhouse Senior Manager Software Engineering - Observability JD…" at bounding box center [451, 326] width 633 height 44
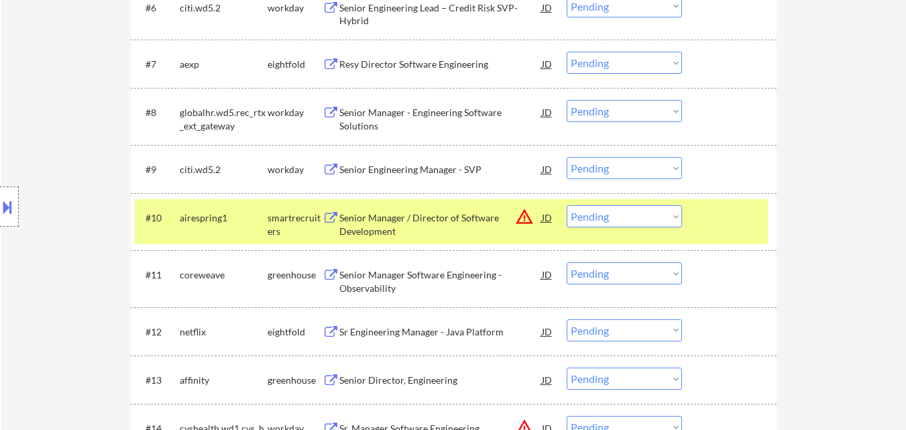
scroll to position [805, 0]
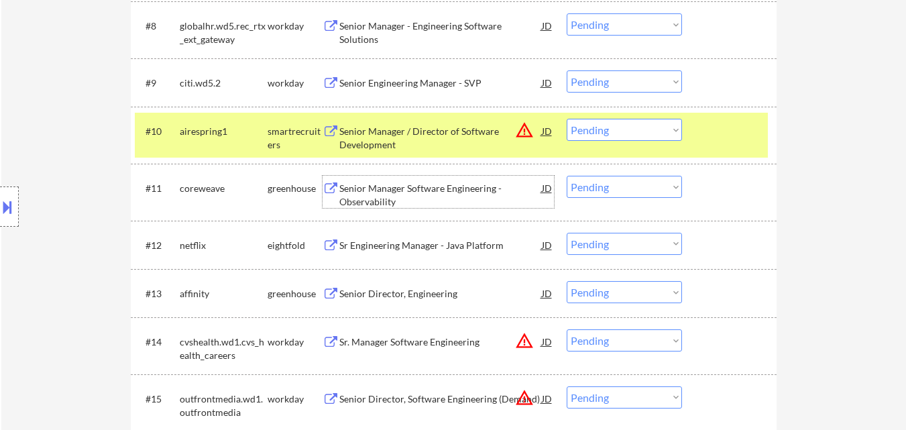
click at [436, 192] on div "Senior Manager Software Engineering - Observability" at bounding box center [440, 195] width 203 height 26
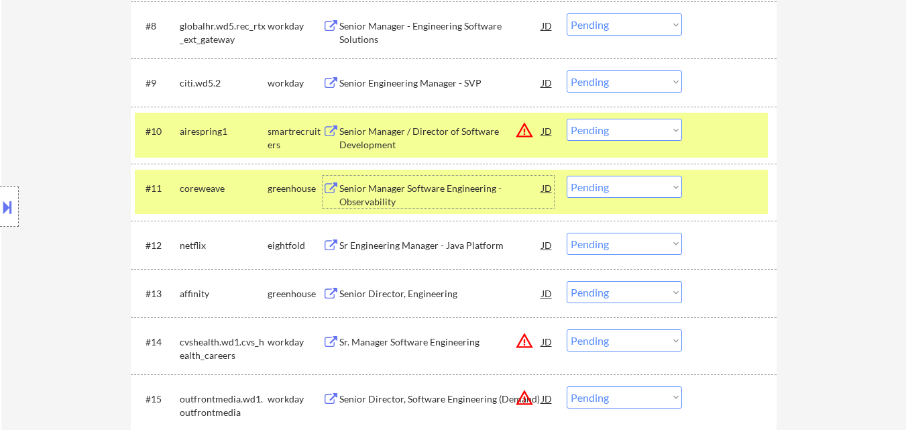
click at [613, 131] on select "Choose an option... Pending Applied Excluded (Questions) Excluded (Expired) Exc…" at bounding box center [624, 130] width 115 height 22
click at [567, 119] on select "Choose an option... Pending Applied Excluded (Questions) Excluded (Expired) Exc…" at bounding box center [624, 130] width 115 height 22
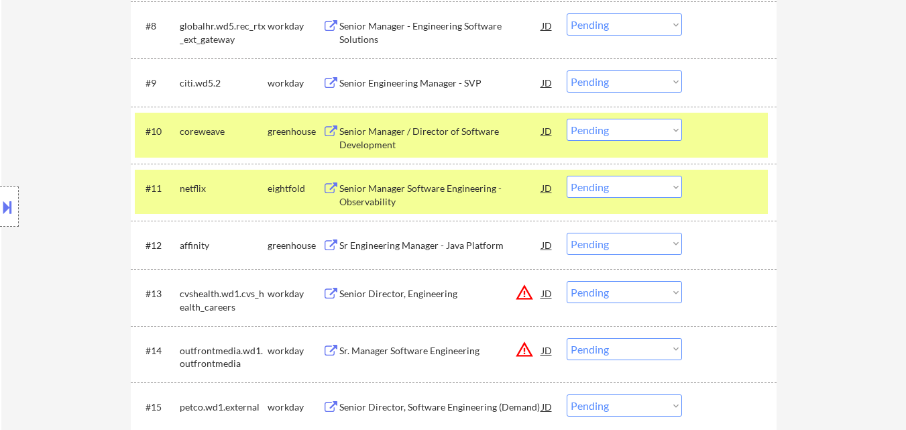
click at [730, 190] on div at bounding box center [730, 188] width 59 height 24
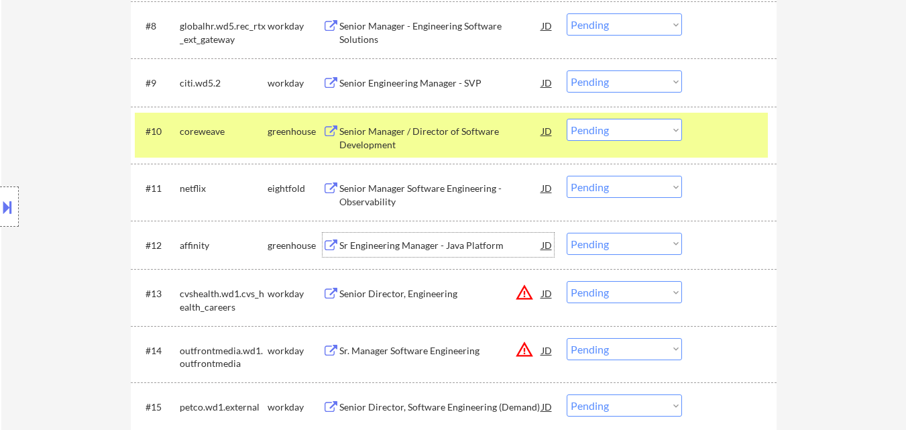
drag, startPoint x: 409, startPoint y: 241, endPoint x: 485, endPoint y: 280, distance: 85.2
click at [409, 242] on div "Sr Engineering Manager - Java Platform" at bounding box center [440, 245] width 203 height 13
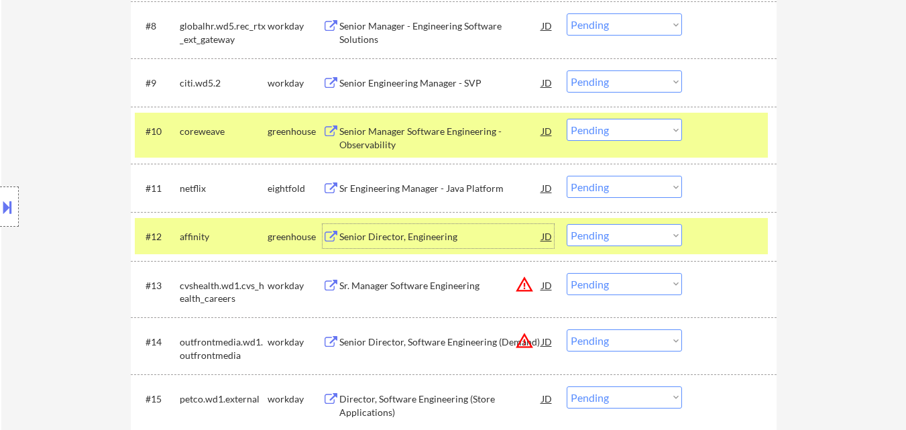
click at [636, 127] on select "Choose an option... Pending Applied Excluded (Questions) Excluded (Expired) Exc…" at bounding box center [624, 130] width 115 height 22
click at [567, 119] on select "Choose an option... Pending Applied Excluded (Questions) Excluded (Expired) Exc…" at bounding box center [624, 130] width 115 height 22
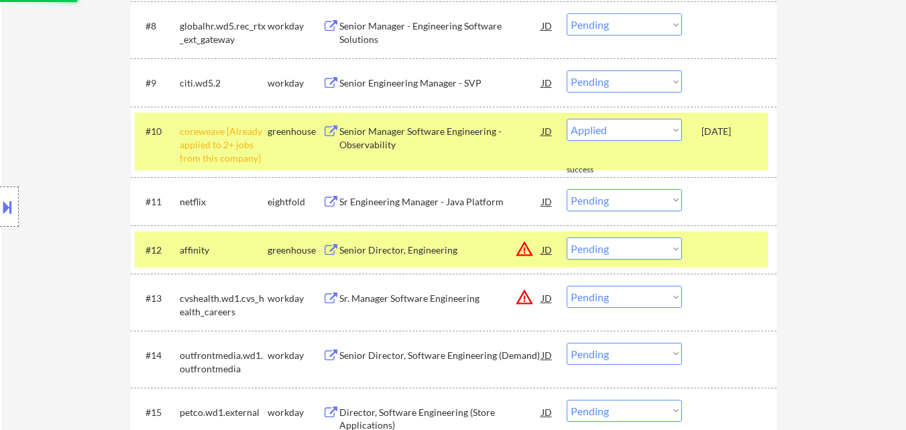
select select ""pending""
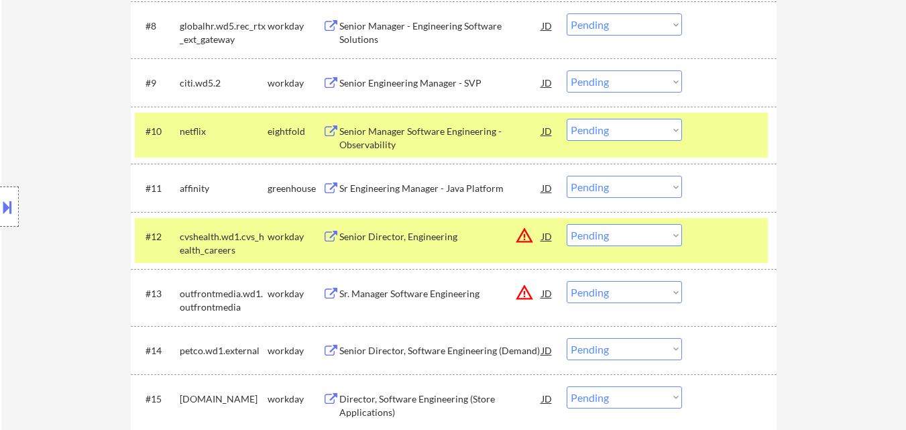
click at [639, 184] on select "Choose an option... Pending Applied Excluded (Questions) Excluded (Expired) Exc…" at bounding box center [624, 187] width 115 height 22
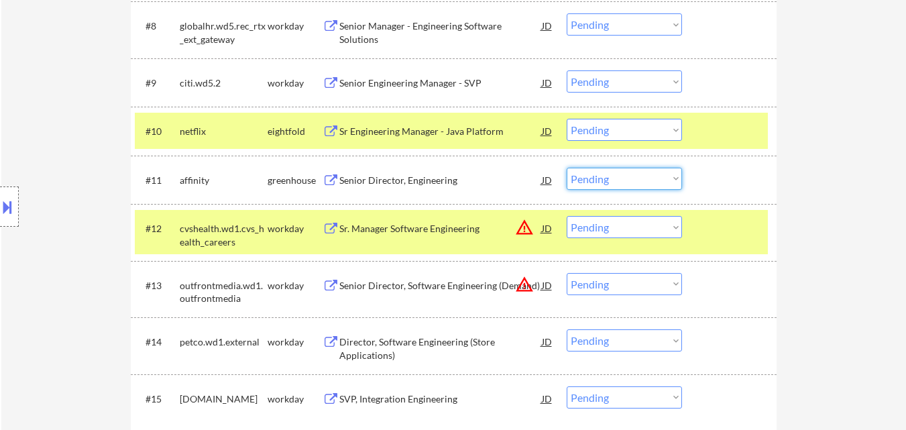
click at [658, 177] on select "Choose an option... Pending Applied Excluded (Questions) Excluded (Expired) Exc…" at bounding box center [624, 179] width 115 height 22
click at [567, 168] on select "Choose an option... Pending Applied Excluded (Questions) Excluded (Expired) Exc…" at bounding box center [624, 179] width 115 height 22
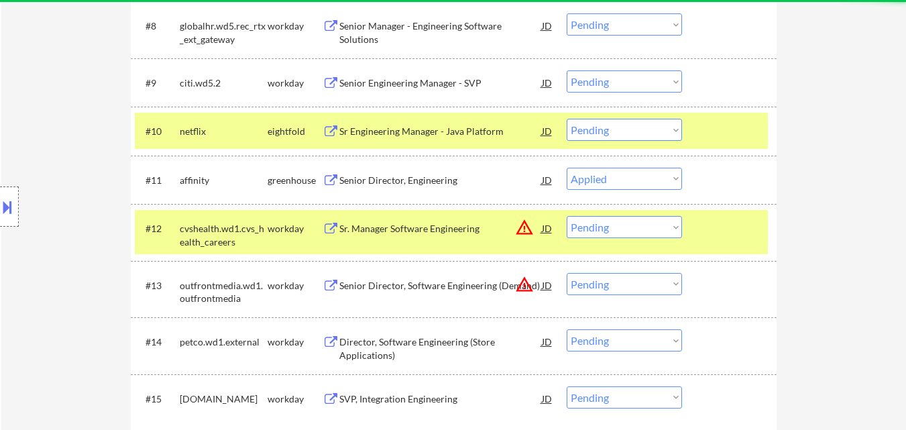
select select ""pending""
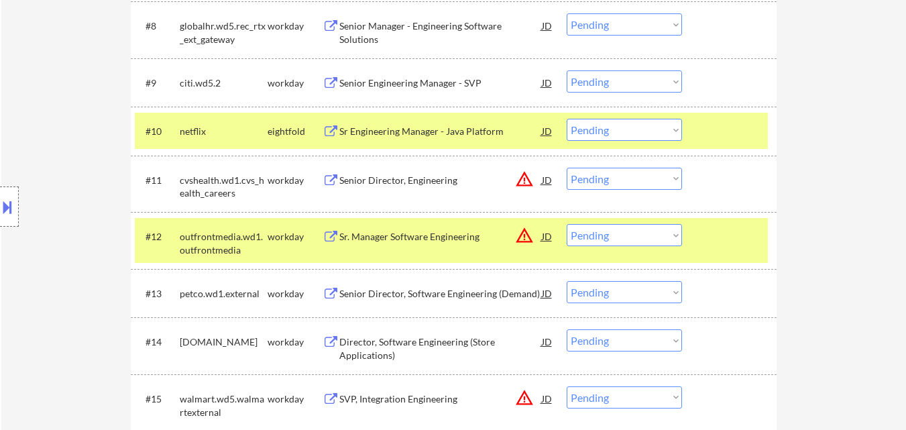
click at [761, 140] on div "#10 netflix eightfold Sr Engineering Manager - Java Platform JD warning_amber C…" at bounding box center [451, 131] width 633 height 36
click at [744, 211] on div "#11 cvshealth.wd1.cvs_health_careers workday Senior Director, Engineering JD wa…" at bounding box center [454, 184] width 646 height 57
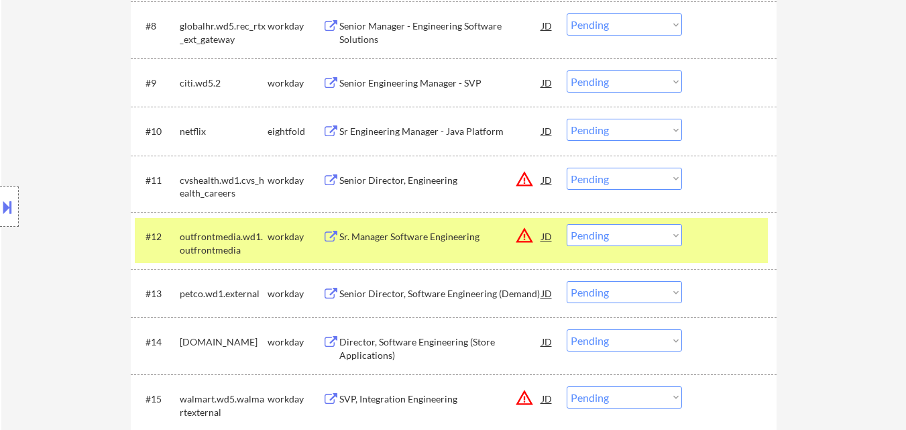
click at [730, 241] on div at bounding box center [730, 236] width 59 height 24
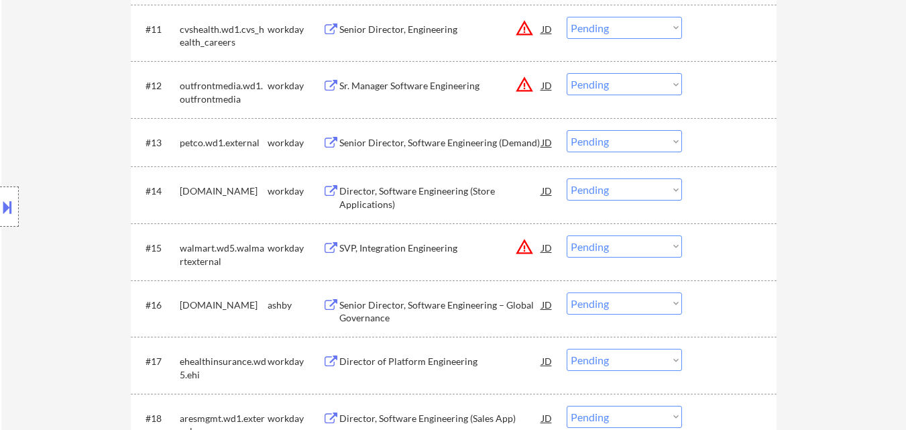
scroll to position [1140, 0]
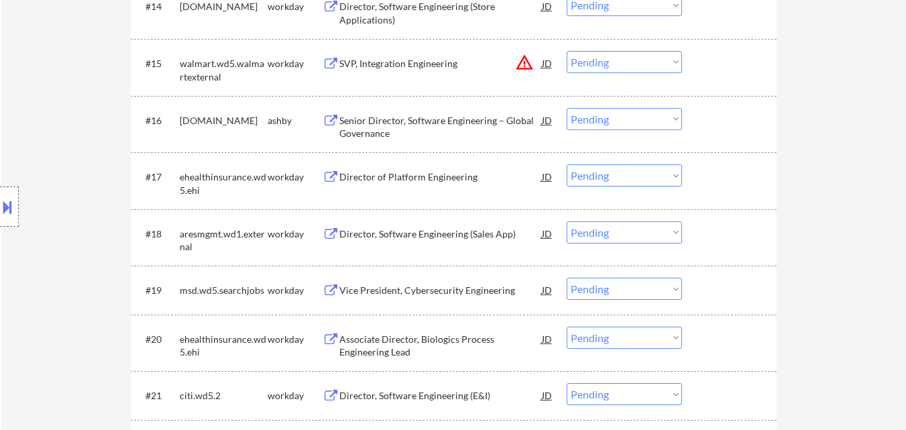
click at [437, 116] on div "Senior Director, Software Engineering – Global Governance" at bounding box center [440, 127] width 203 height 26
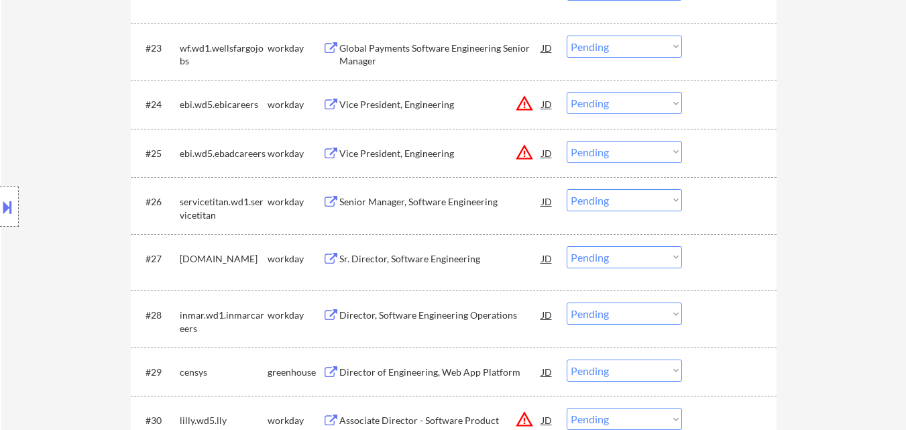
scroll to position [1811, 0]
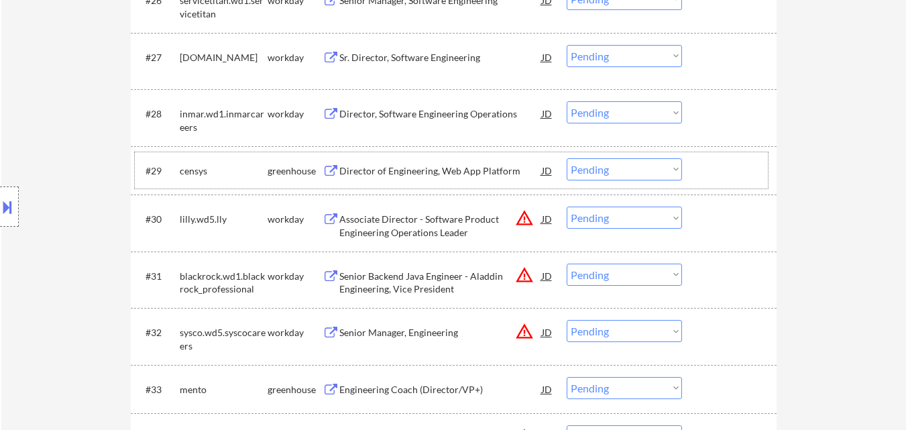
click at [467, 185] on div "#29 censys greenhouse Director of Engineering, Web App Platform JD warning_ambe…" at bounding box center [451, 170] width 633 height 36
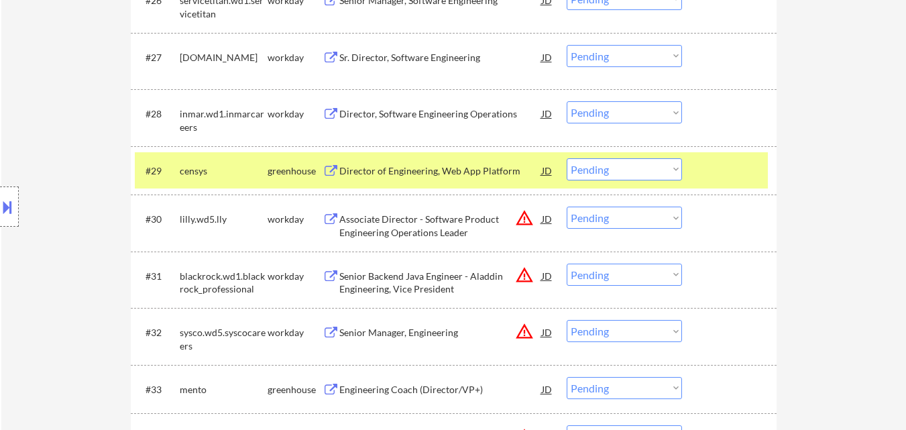
drag, startPoint x: 720, startPoint y: 178, endPoint x: 628, endPoint y: 176, distance: 91.9
click at [720, 178] on div at bounding box center [730, 170] width 59 height 24
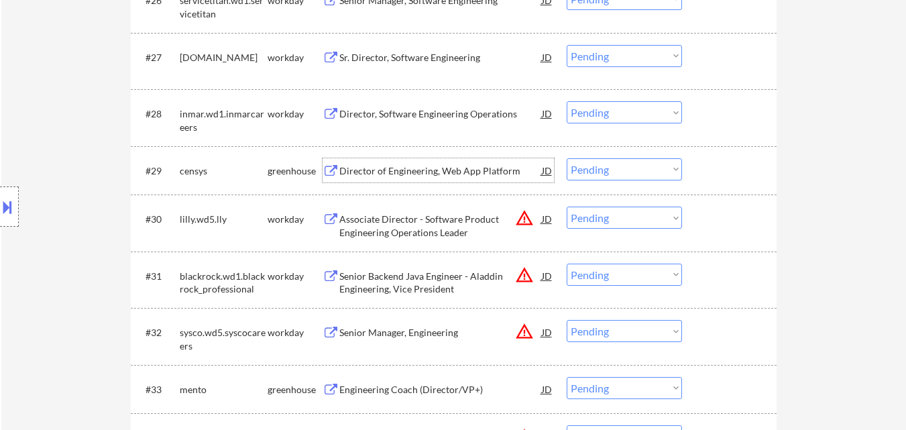
click at [461, 166] on div "Director of Engineering, Web App Platform" at bounding box center [440, 170] width 203 height 13
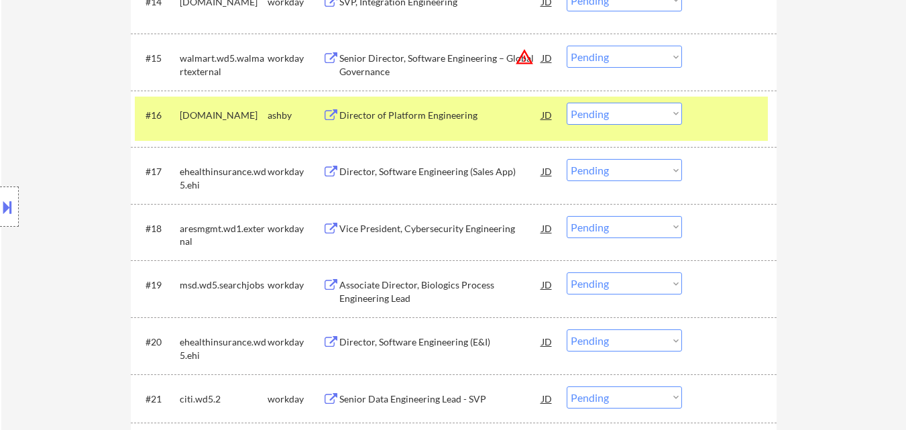
scroll to position [1073, 0]
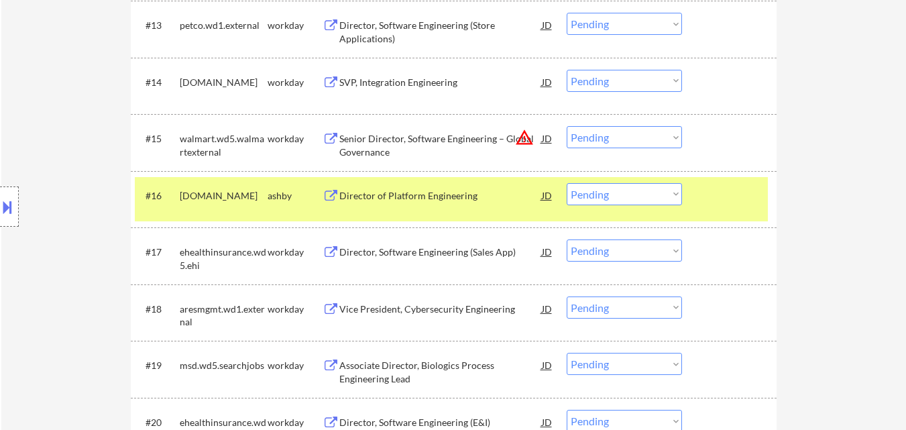
click at [644, 184] on select "Choose an option... Pending Applied Excluded (Questions) Excluded (Expired) Exc…" at bounding box center [624, 194] width 115 height 22
click at [567, 183] on select "Choose an option... Pending Applied Excluded (Questions) Excluded (Expired) Exc…" at bounding box center [624, 194] width 115 height 22
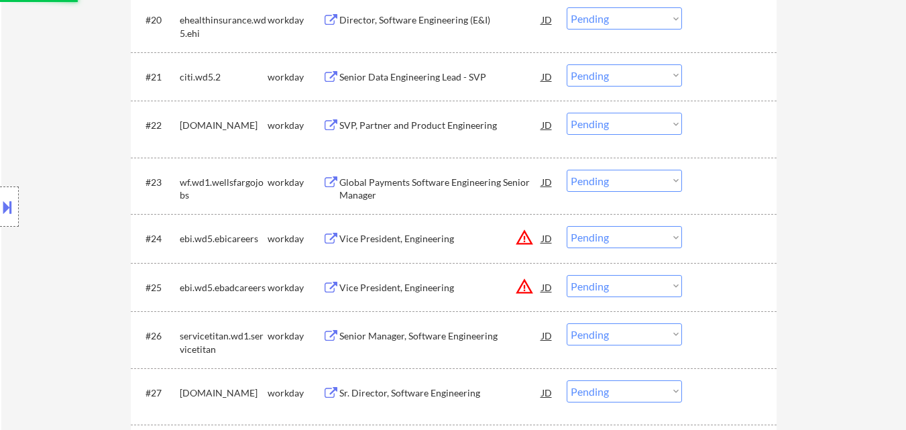
scroll to position [1744, 0]
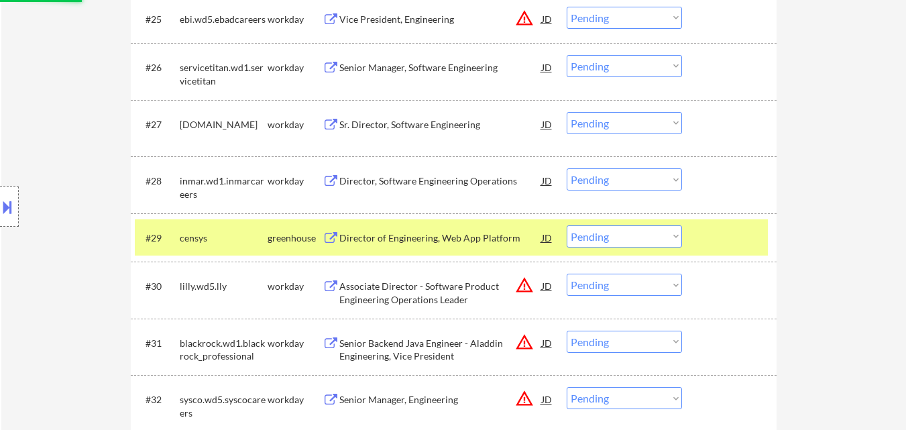
select select ""pending""
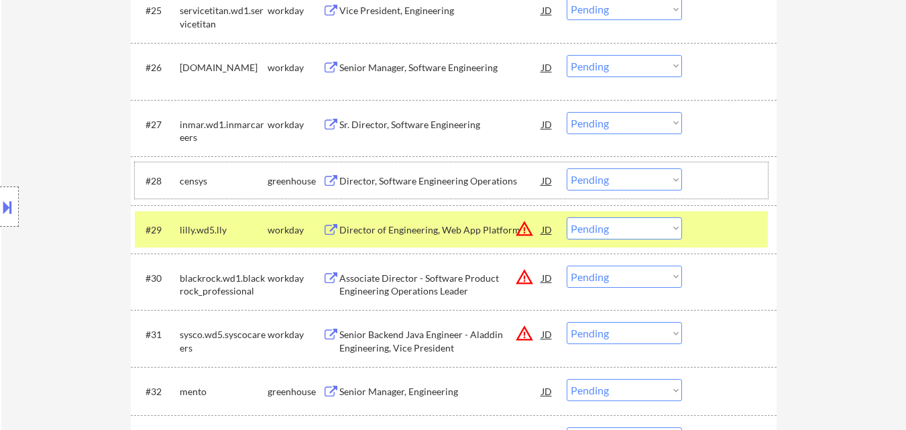
click at [734, 170] on div at bounding box center [730, 180] width 59 height 24
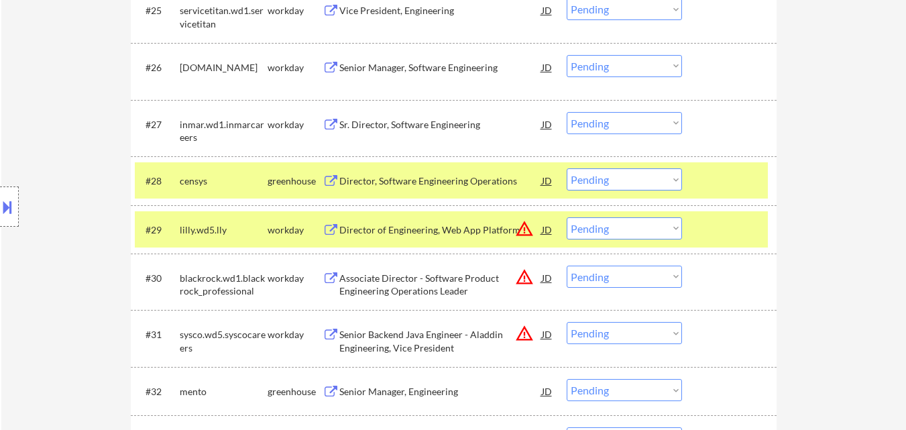
click at [730, 213] on div "#29 lilly.wd5.lly workday Director of Engineering, Web App Platform JD warning_…" at bounding box center [451, 229] width 633 height 36
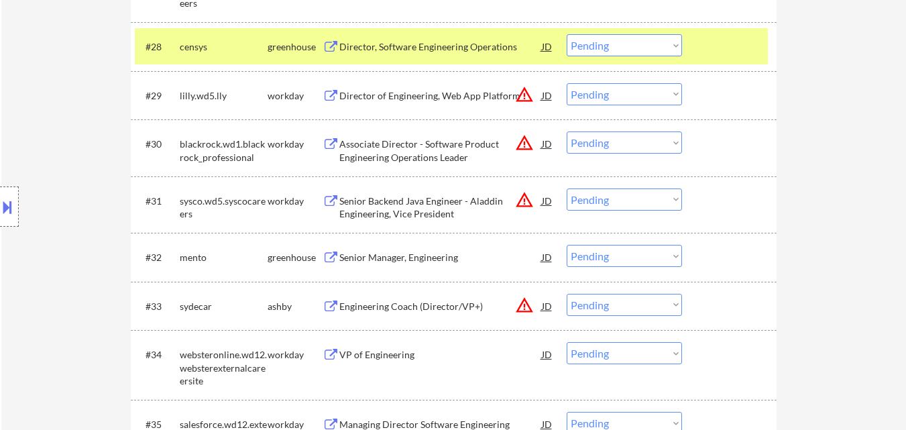
scroll to position [1878, 0]
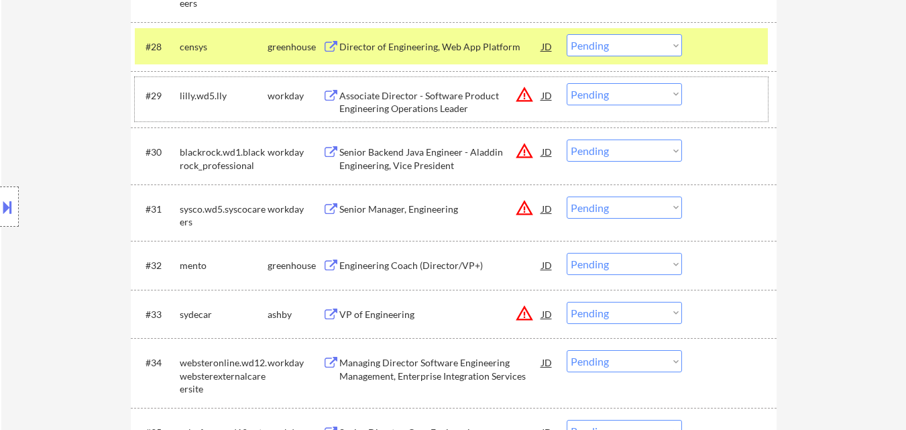
click at [438, 267] on div "Engineering Coach (Director/VP+)" at bounding box center [440, 265] width 203 height 13
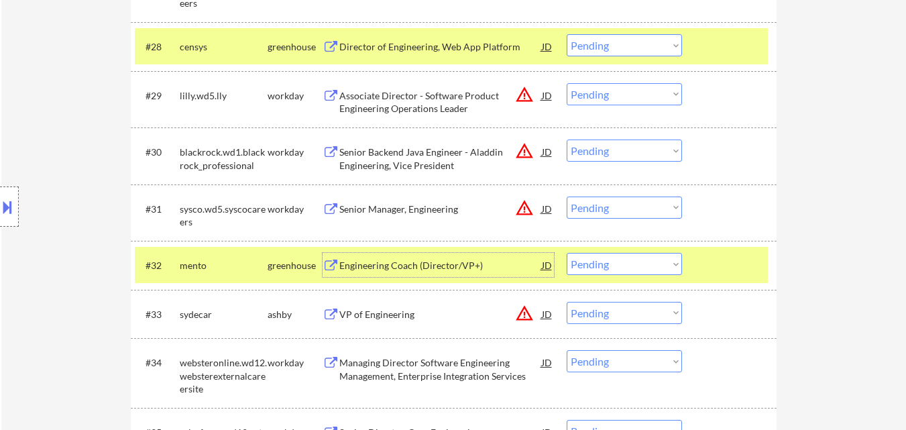
click at [634, 47] on select "Choose an option... Pending Applied Excluded (Questions) Excluded (Expired) Exc…" at bounding box center [624, 45] width 115 height 22
click at [567, 34] on select "Choose an option... Pending Applied Excluded (Questions) Excluded (Expired) Exc…" at bounding box center [624, 45] width 115 height 22
select select ""pending""
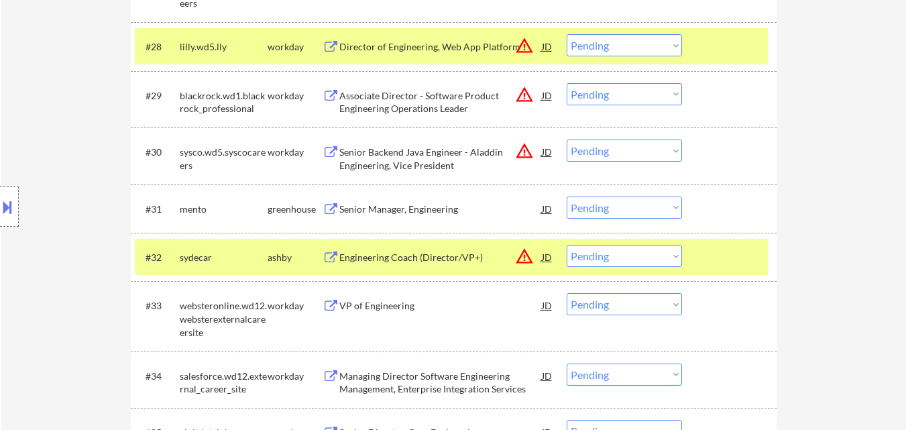
click at [737, 35] on div at bounding box center [730, 46] width 59 height 24
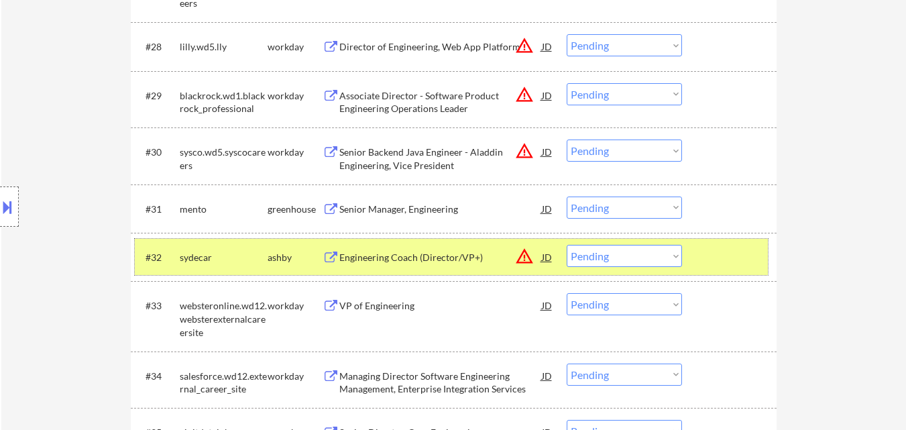
click at [719, 264] on div at bounding box center [730, 257] width 59 height 24
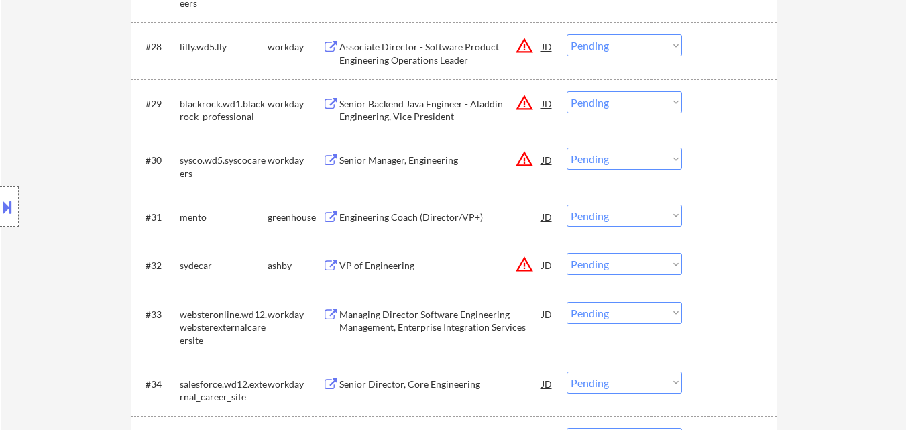
click at [636, 218] on select "Choose an option... Pending Applied Excluded (Questions) Excluded (Expired) Exc…" at bounding box center [624, 216] width 115 height 22
click at [567, 205] on select "Choose an option... Pending Applied Excluded (Questions) Excluded (Expired) Exc…" at bounding box center [624, 216] width 115 height 22
select select ""pending""
